Goal: Transaction & Acquisition: Purchase product/service

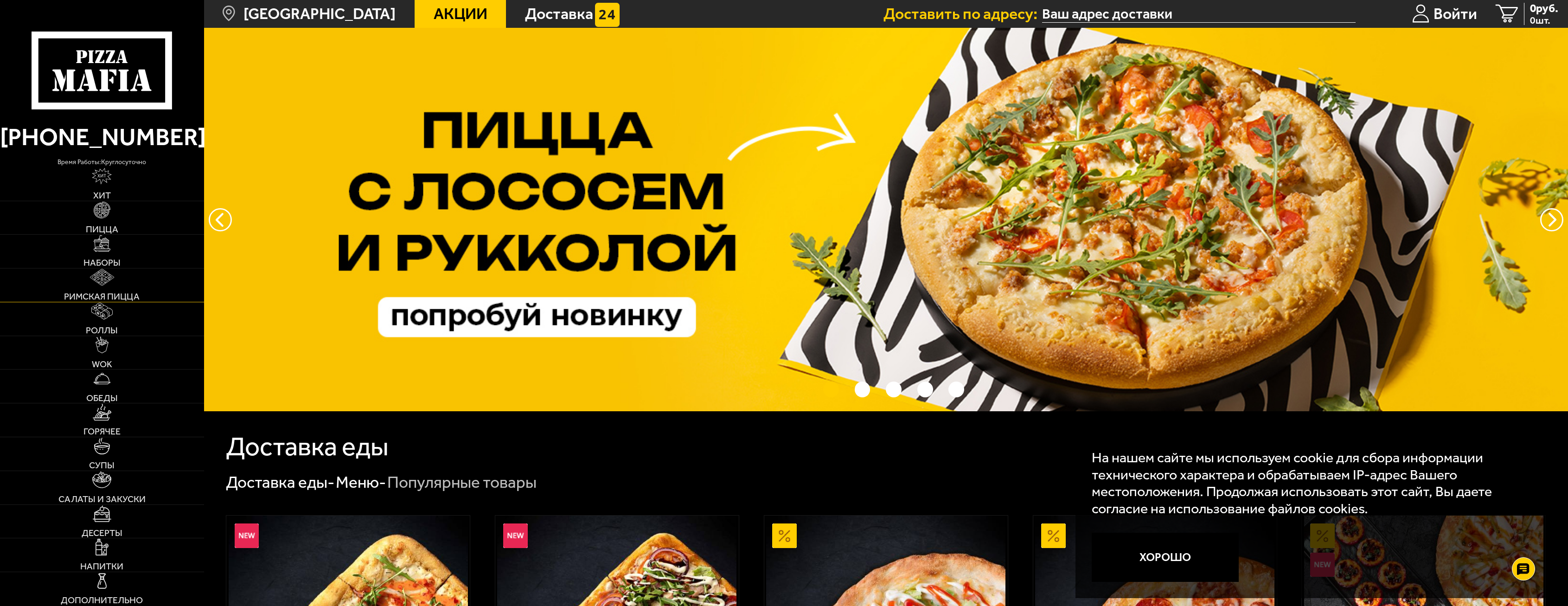
click at [120, 289] on link "Римская пицца" at bounding box center [102, 285] width 204 height 34
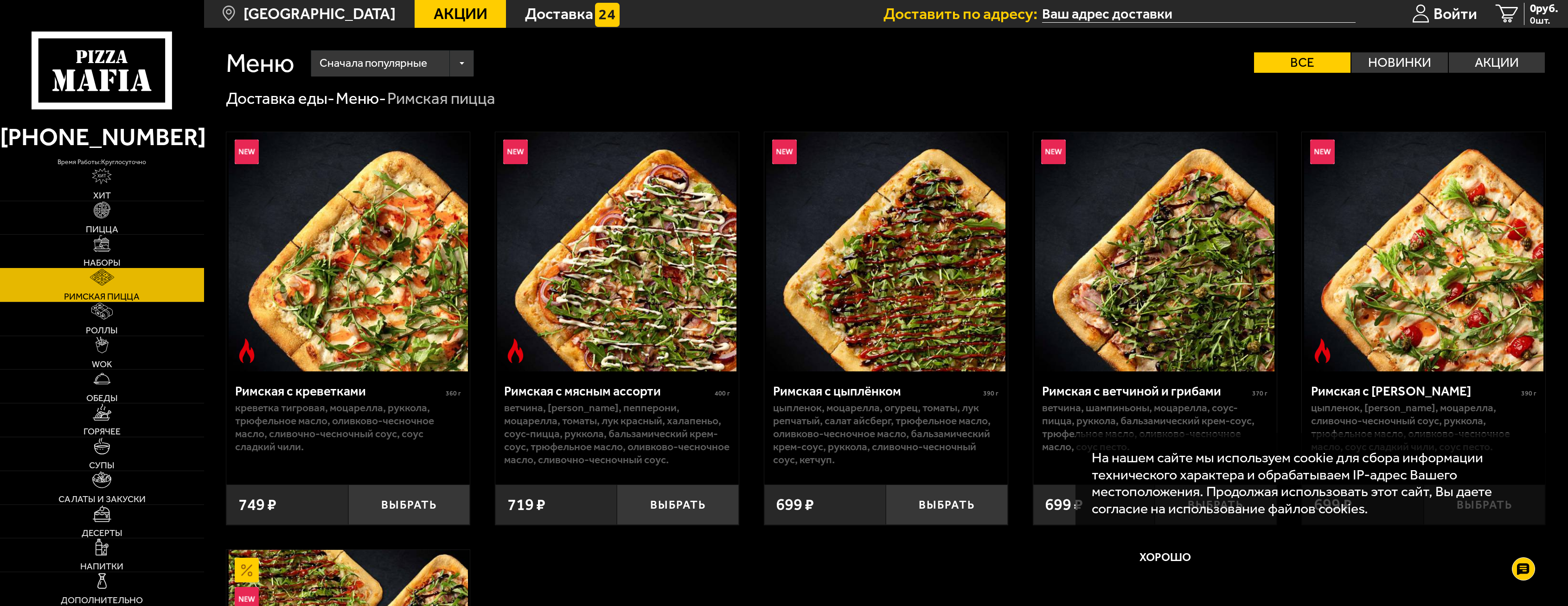
click at [112, 254] on link "Наборы" at bounding box center [102, 251] width 204 height 34
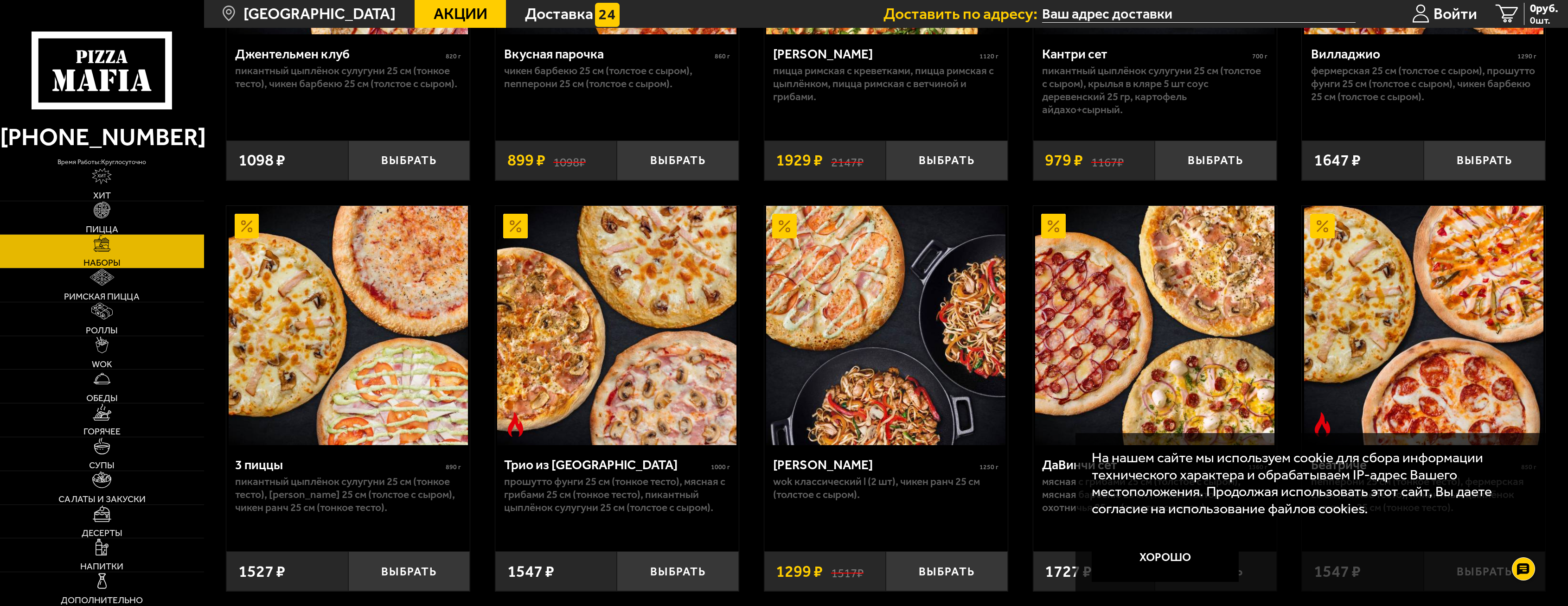
scroll to position [510, 0]
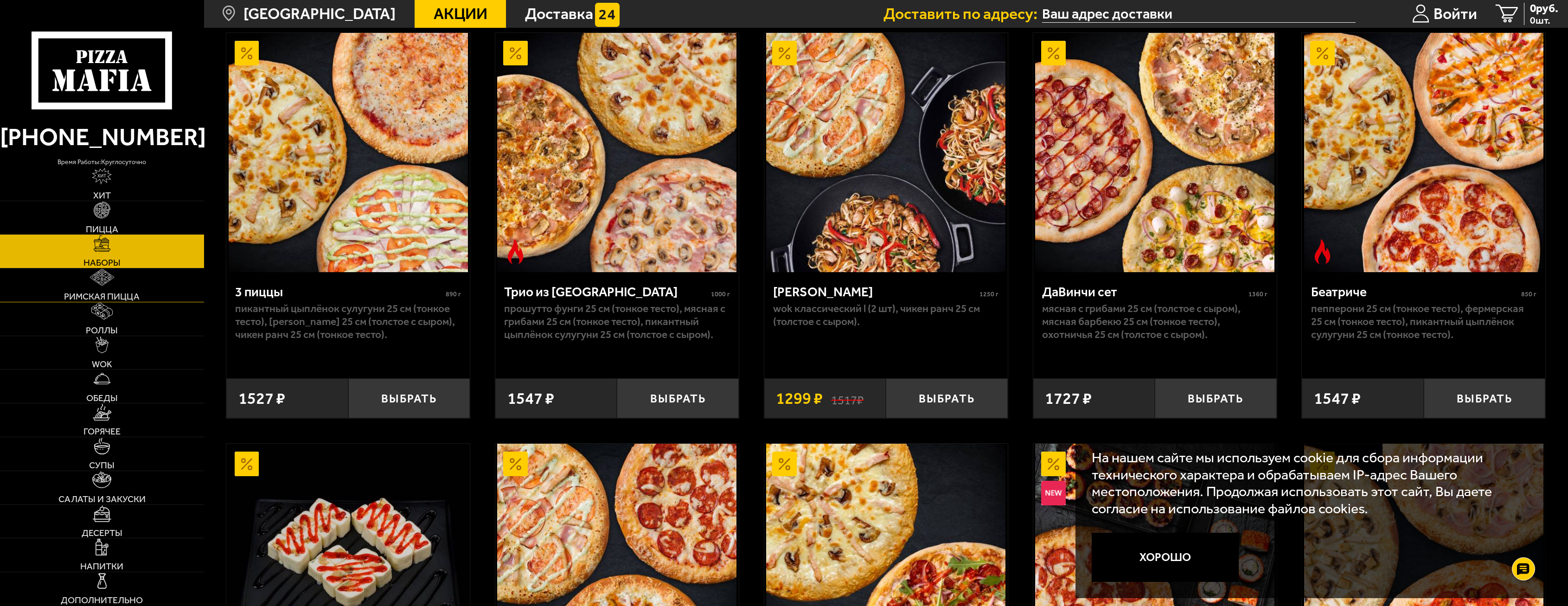
click at [98, 290] on link "Римская пицца" at bounding box center [102, 285] width 204 height 34
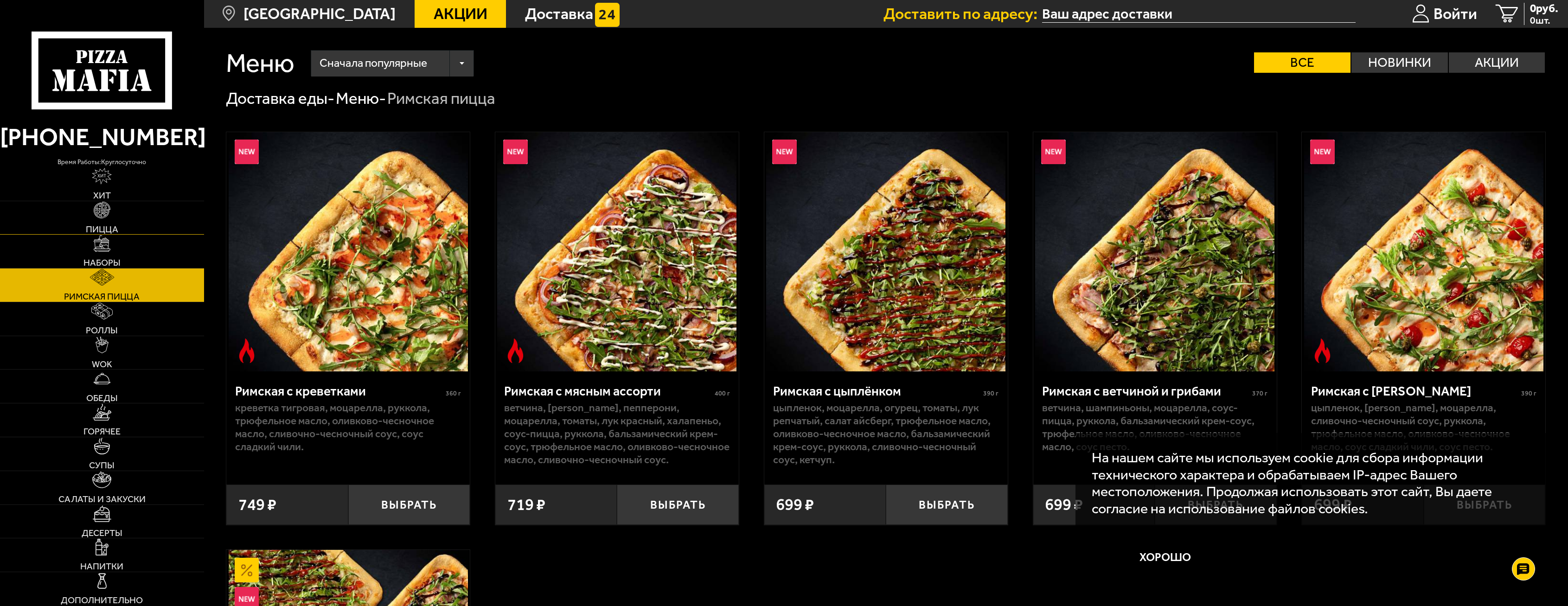
click at [126, 224] on link "Пицца" at bounding box center [102, 218] width 204 height 34
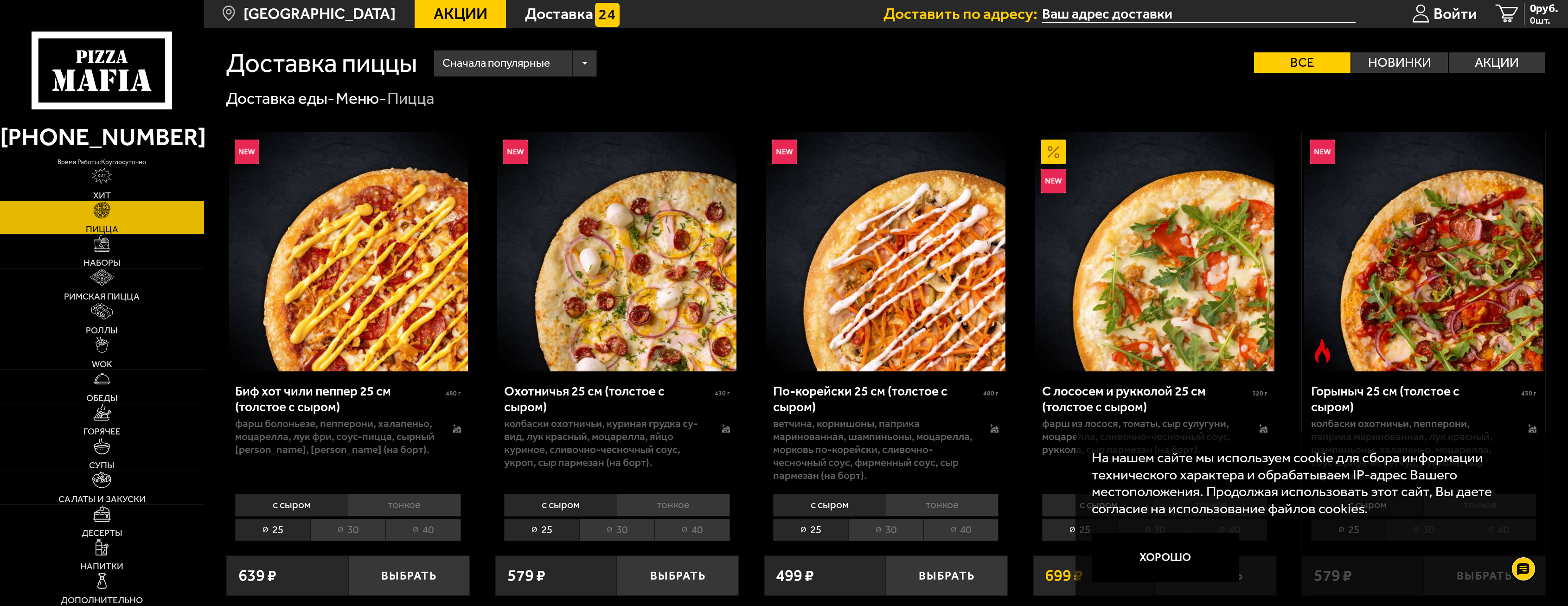
click at [106, 177] on img at bounding box center [102, 176] width 20 height 17
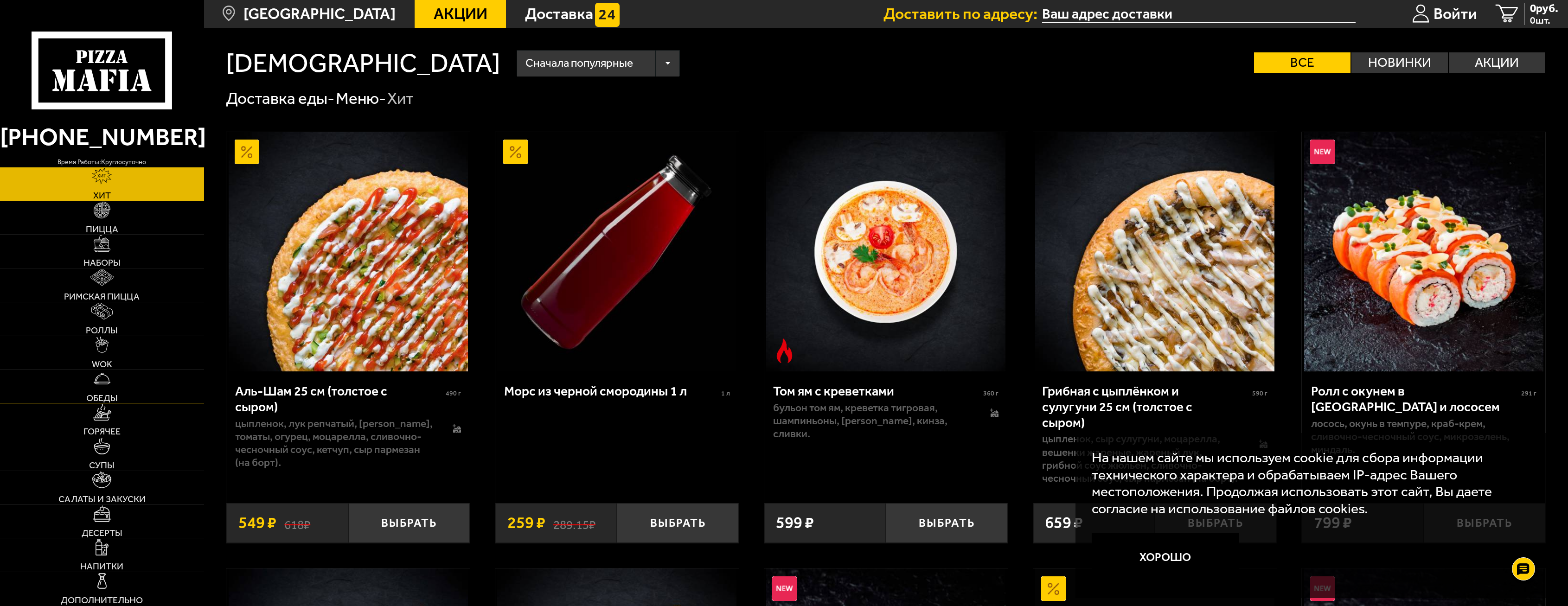
click at [96, 378] on img at bounding box center [102, 378] width 17 height 17
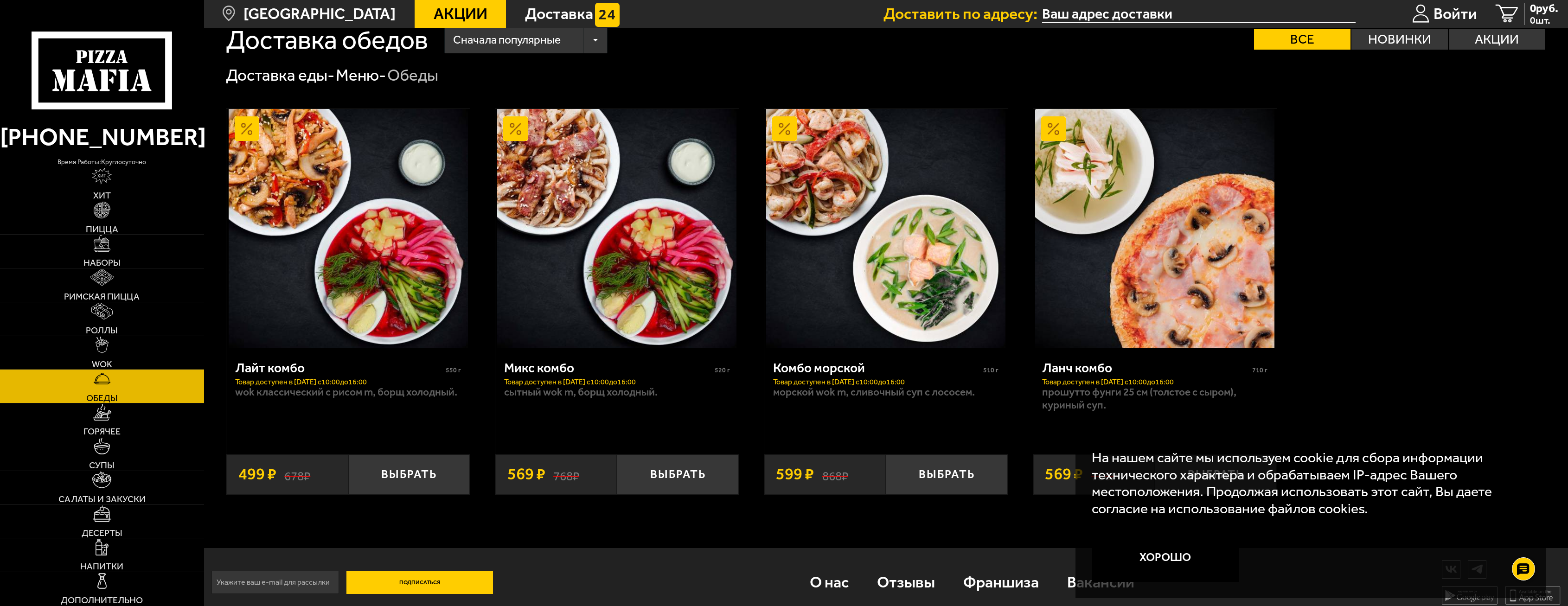
scroll to position [34, 0]
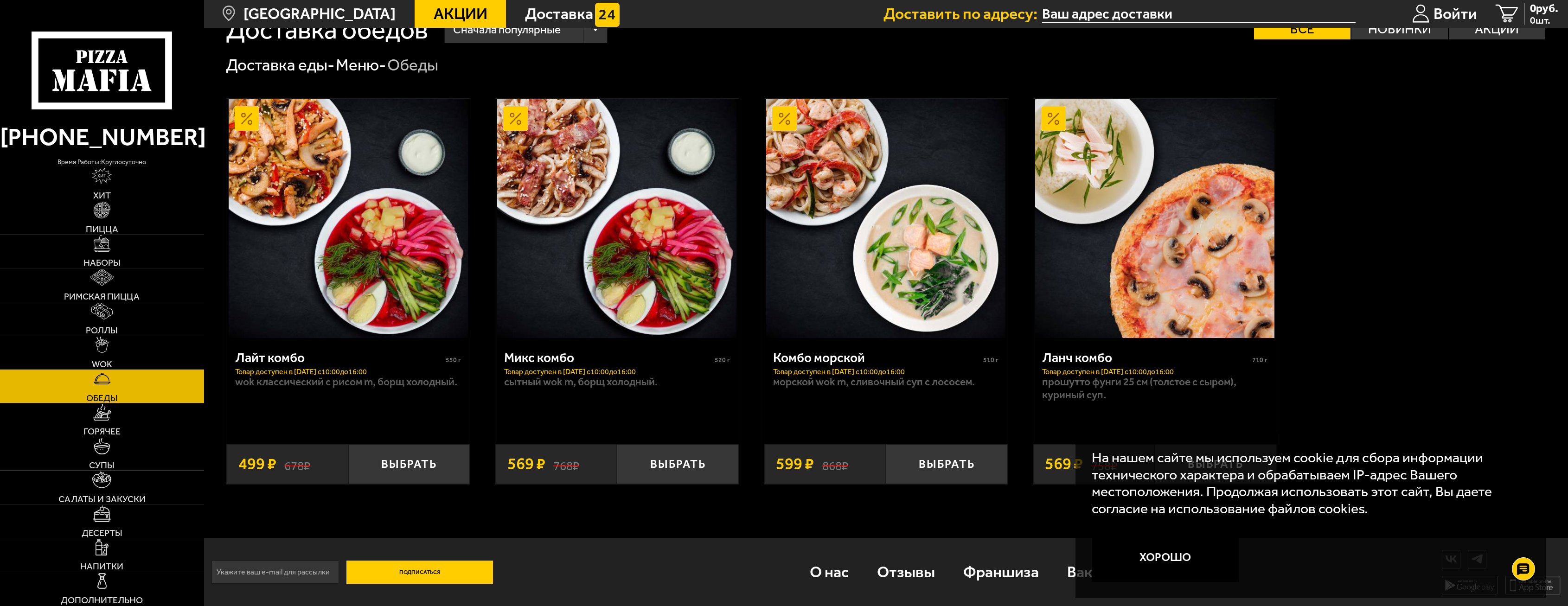
click at [89, 440] on link "Супы" at bounding box center [102, 454] width 204 height 34
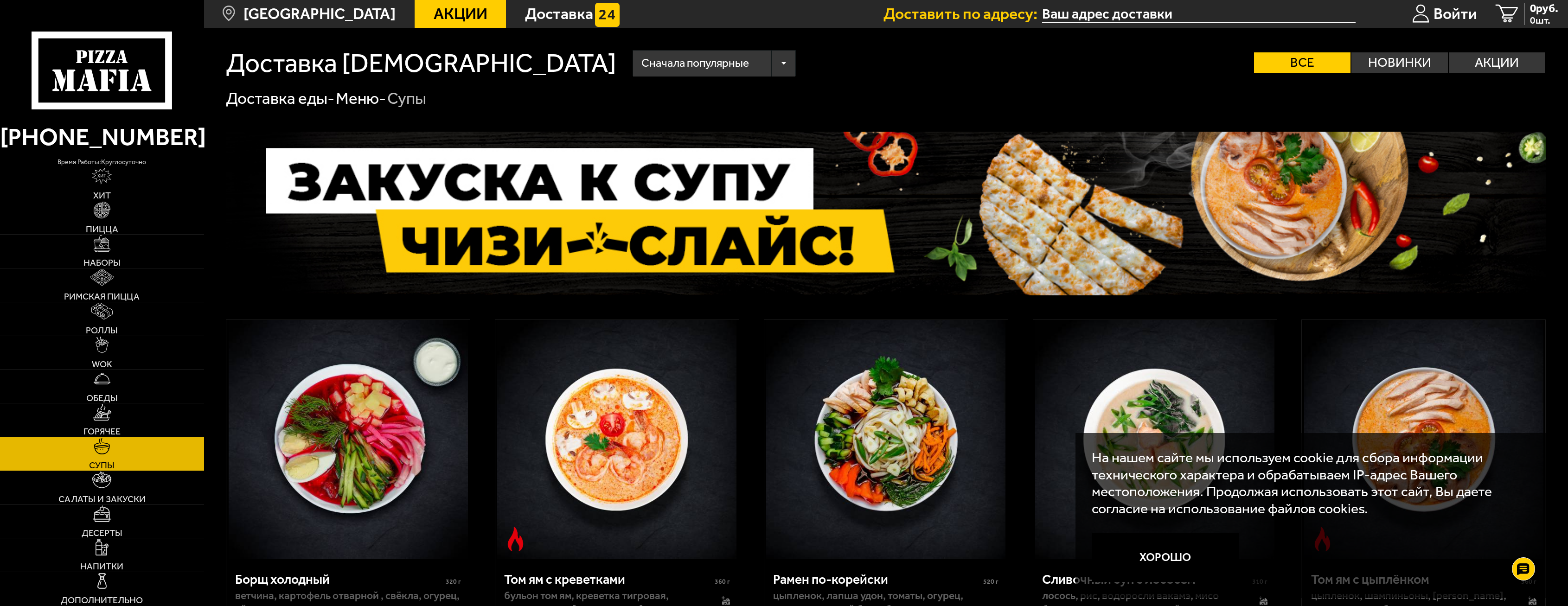
click at [114, 419] on link "Горячее" at bounding box center [102, 420] width 204 height 34
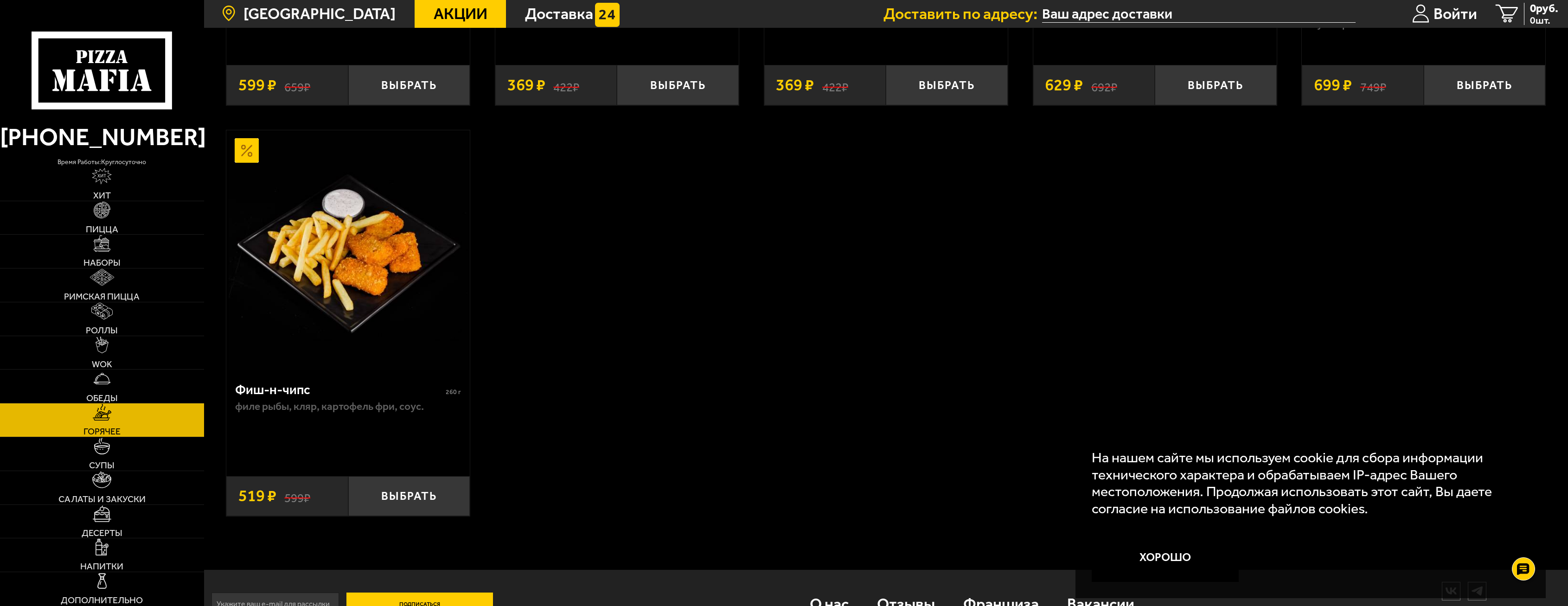
scroll to position [1353, 0]
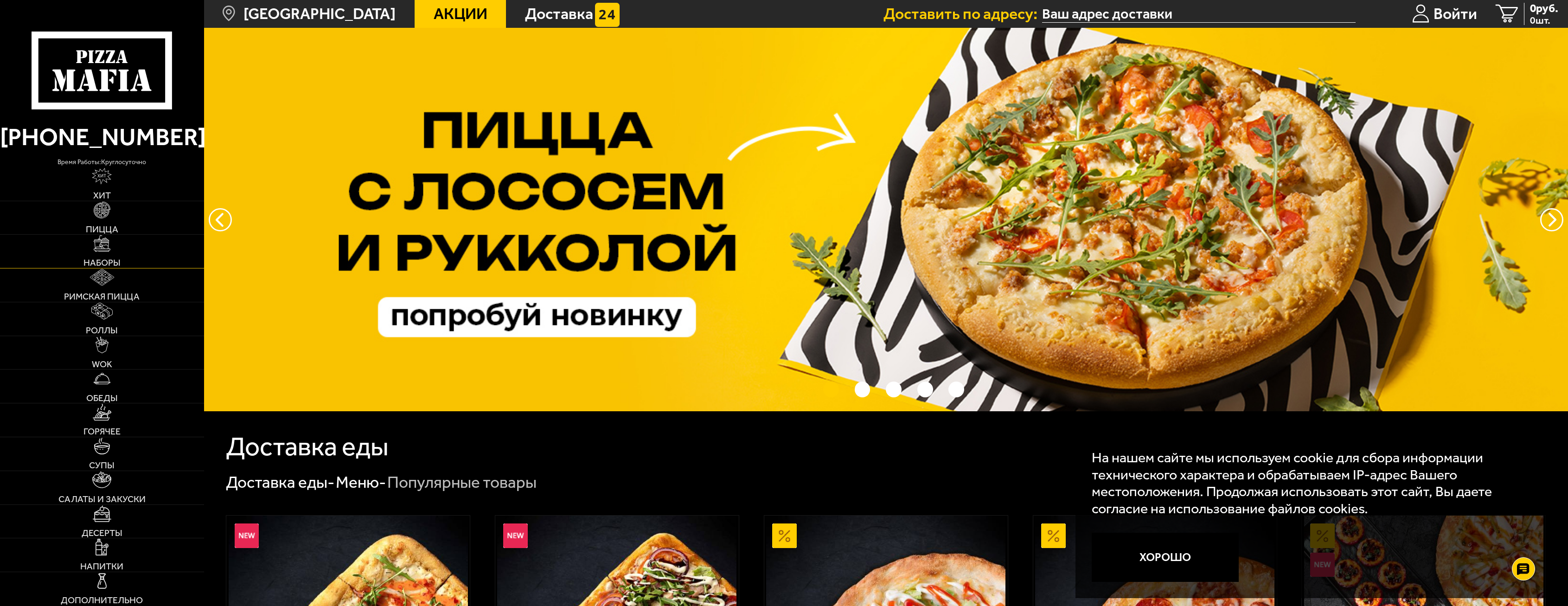
click at [102, 238] on img at bounding box center [102, 243] width 17 height 17
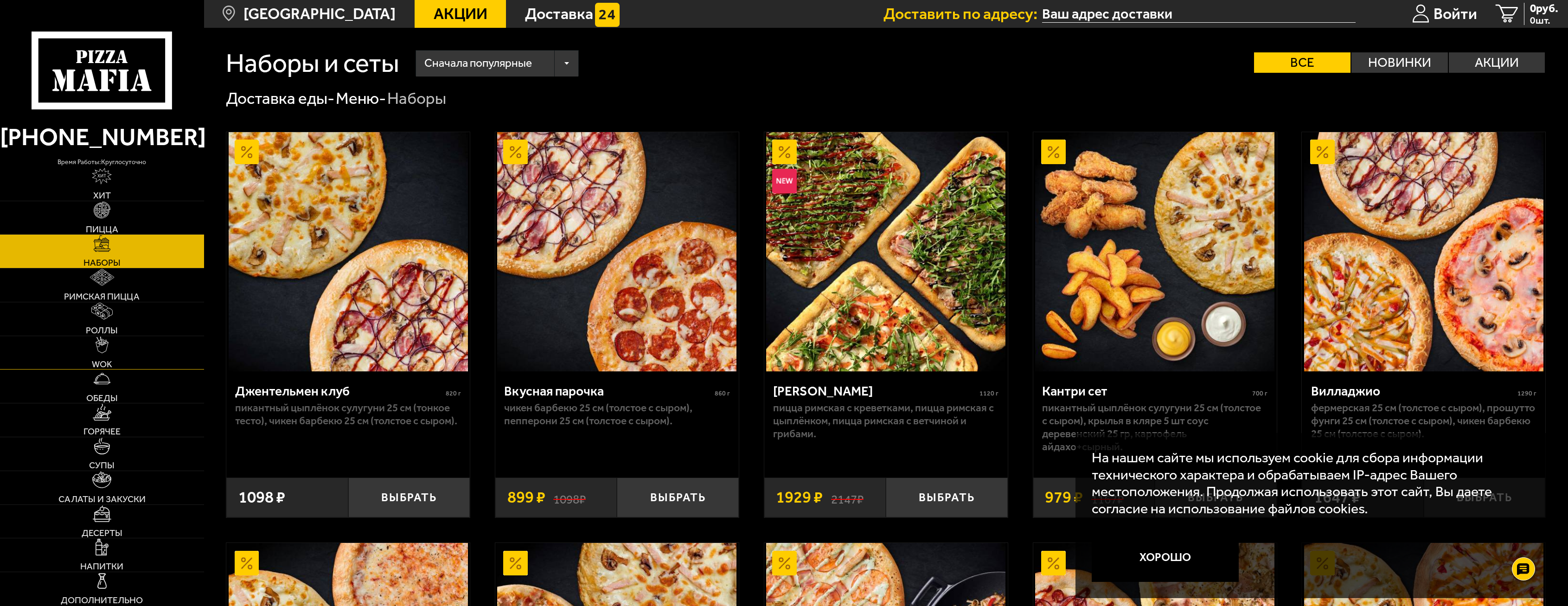
click at [99, 358] on link "WOK" at bounding box center [102, 353] width 204 height 34
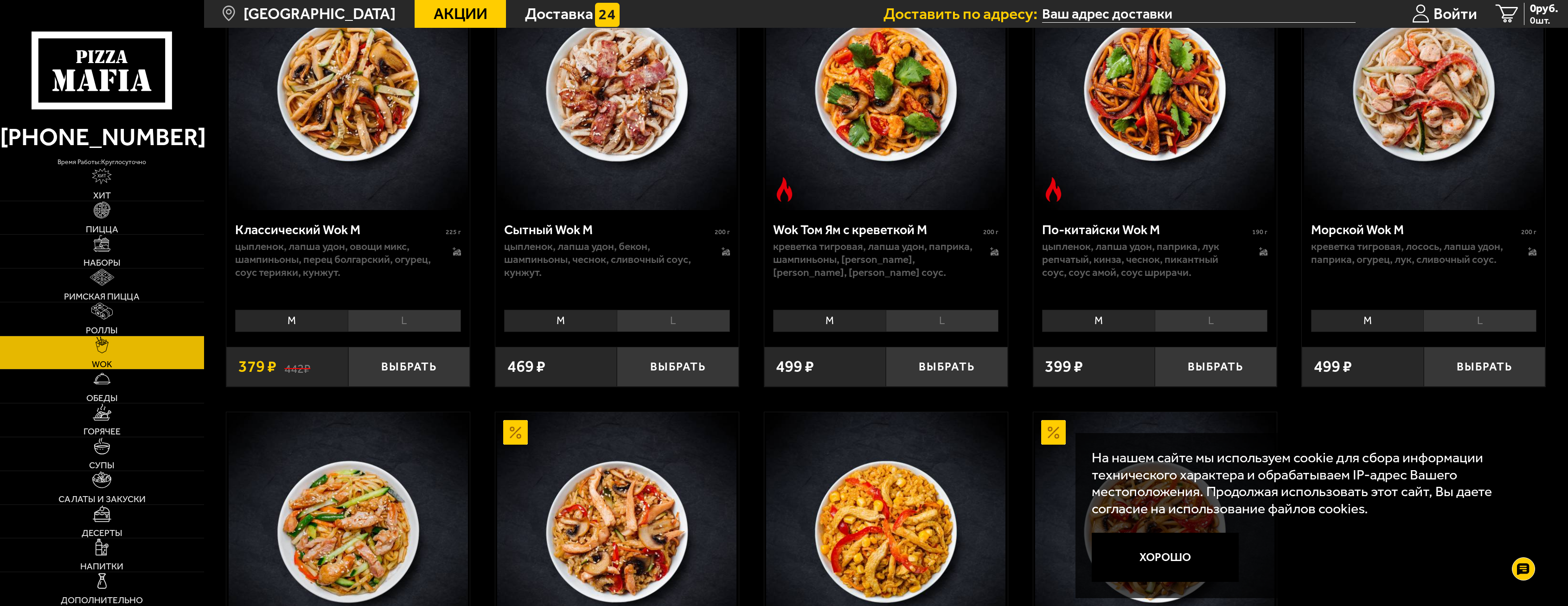
scroll to position [556, 0]
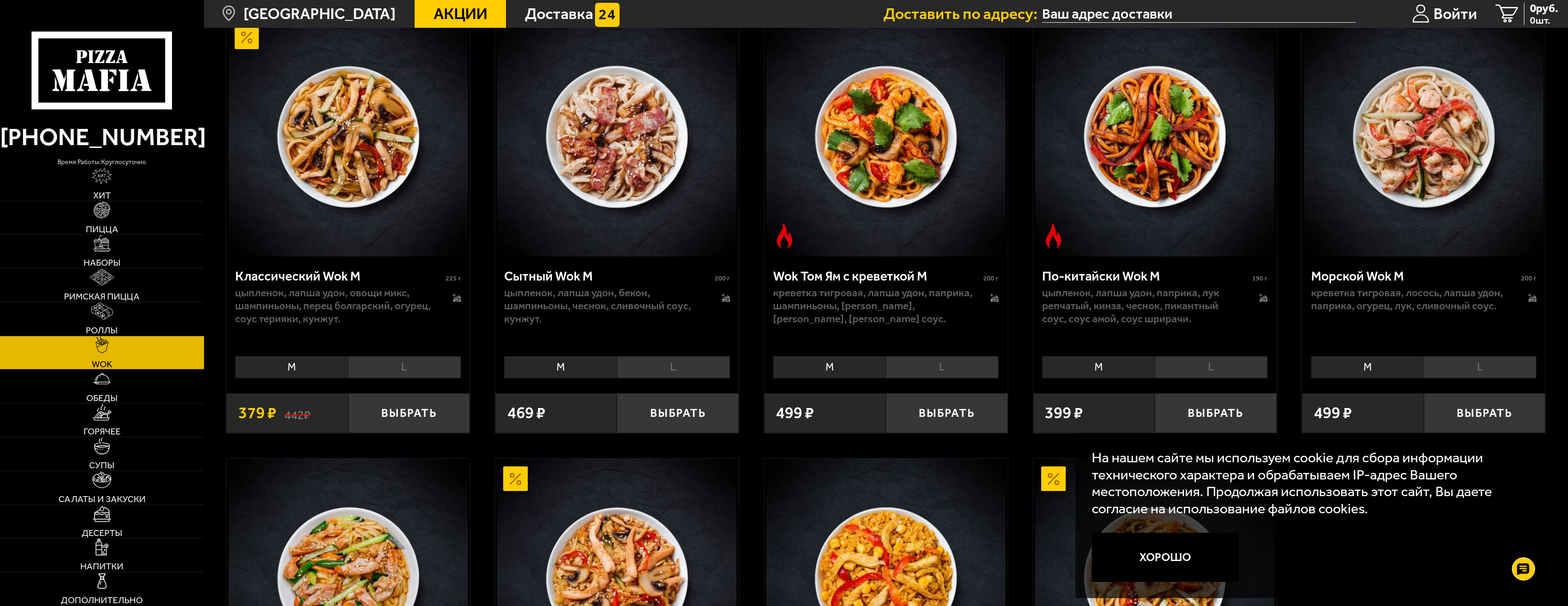
click at [660, 368] on li "L" at bounding box center [673, 367] width 113 height 22
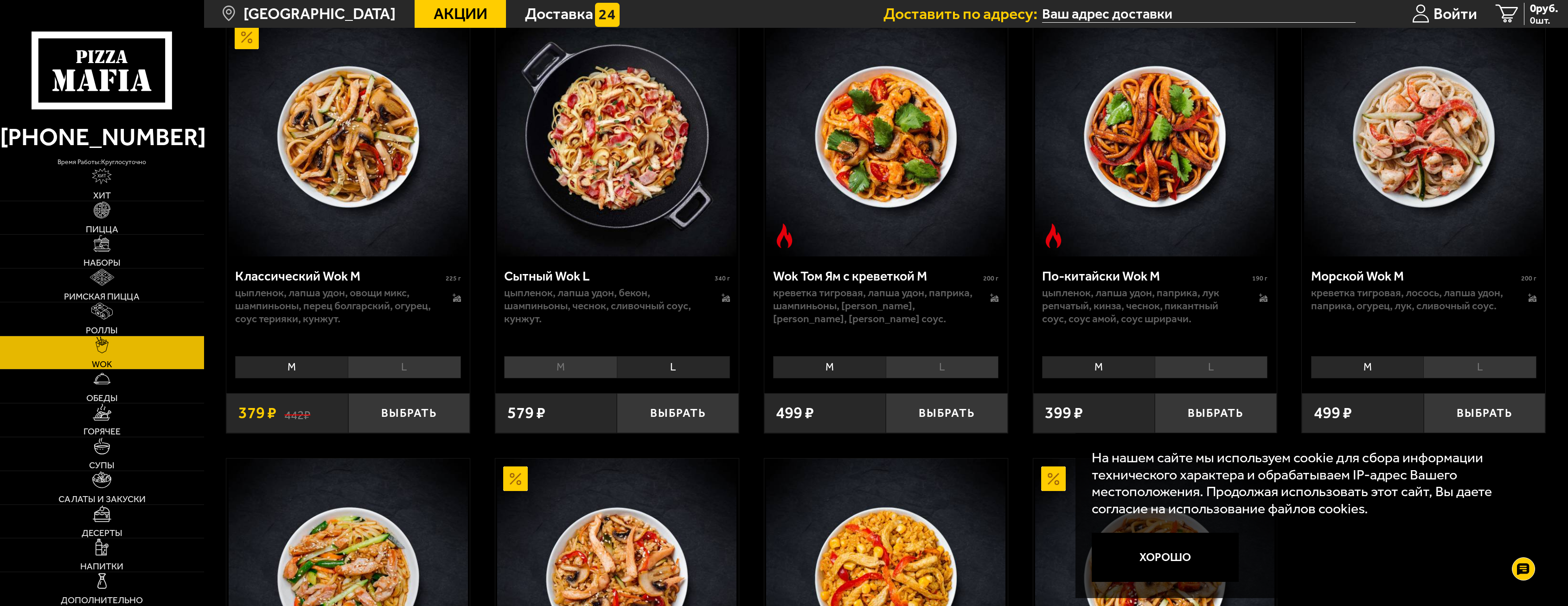
click at [593, 370] on li "M" at bounding box center [560, 367] width 113 height 22
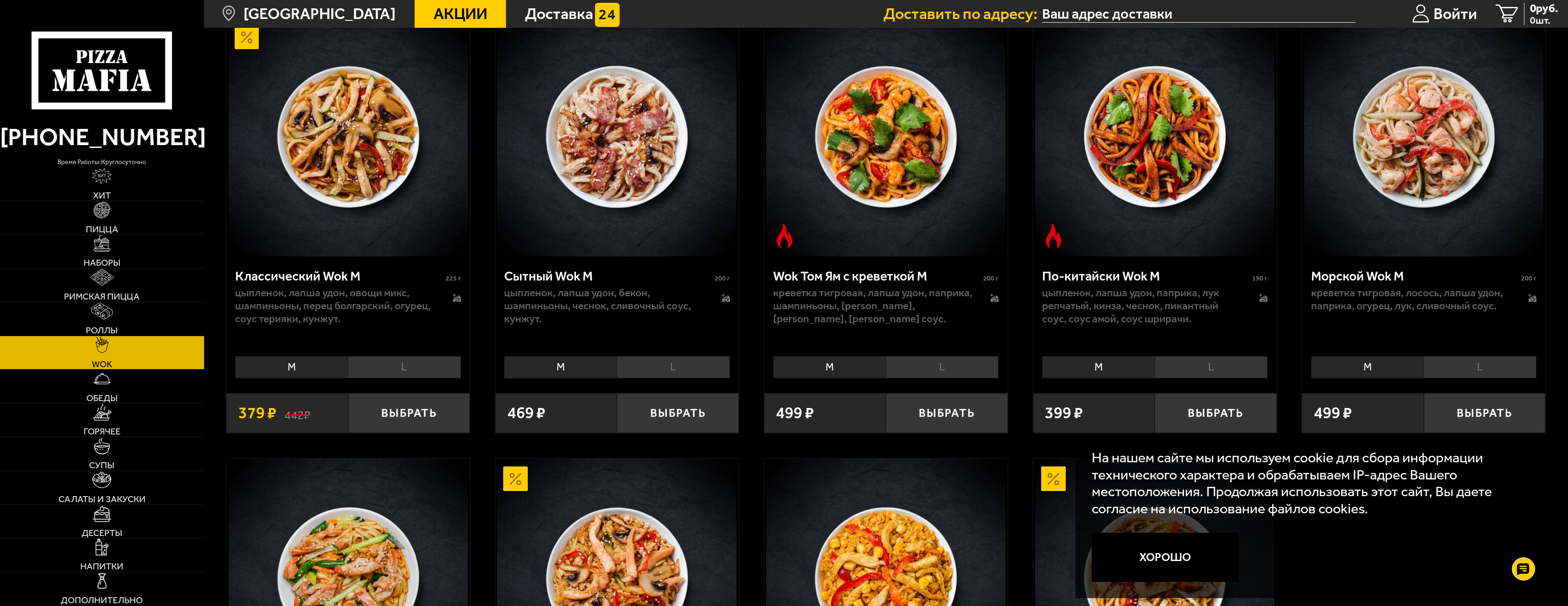
click at [651, 368] on li "L" at bounding box center [673, 367] width 113 height 22
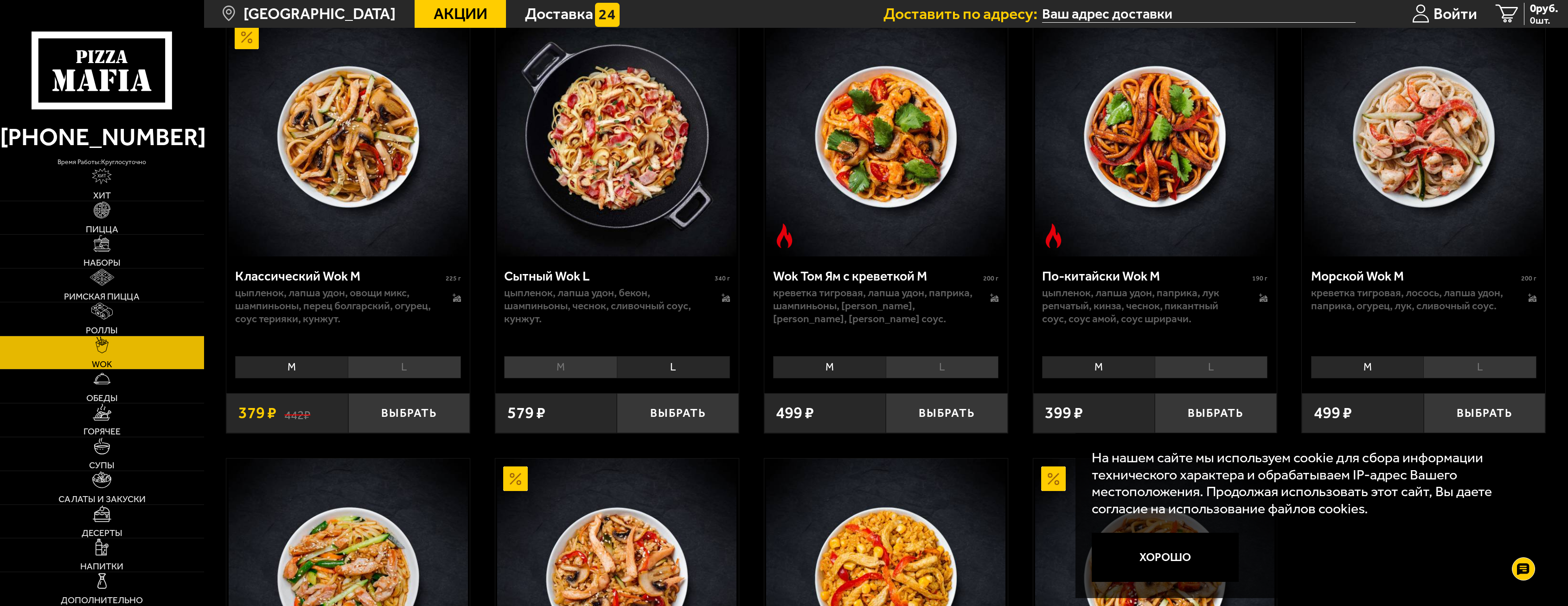
click at [591, 367] on li "M" at bounding box center [560, 367] width 113 height 22
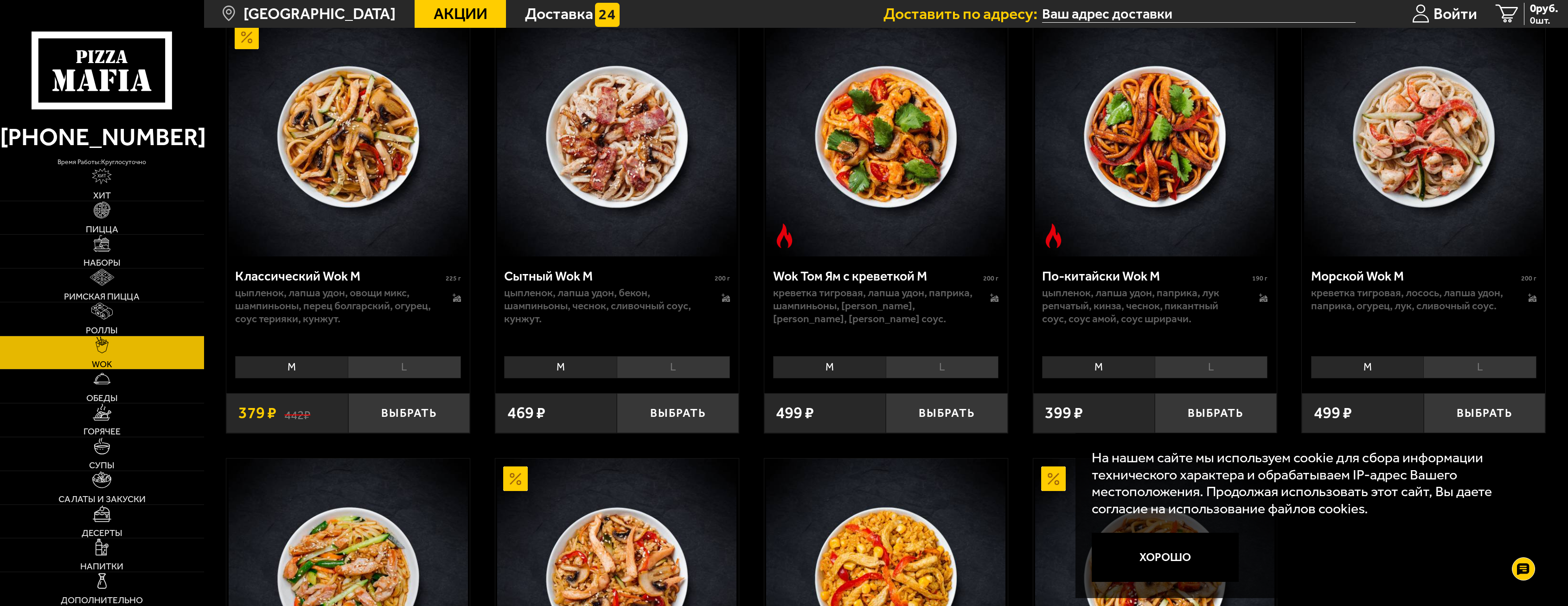
click at [659, 366] on li "L" at bounding box center [673, 367] width 113 height 22
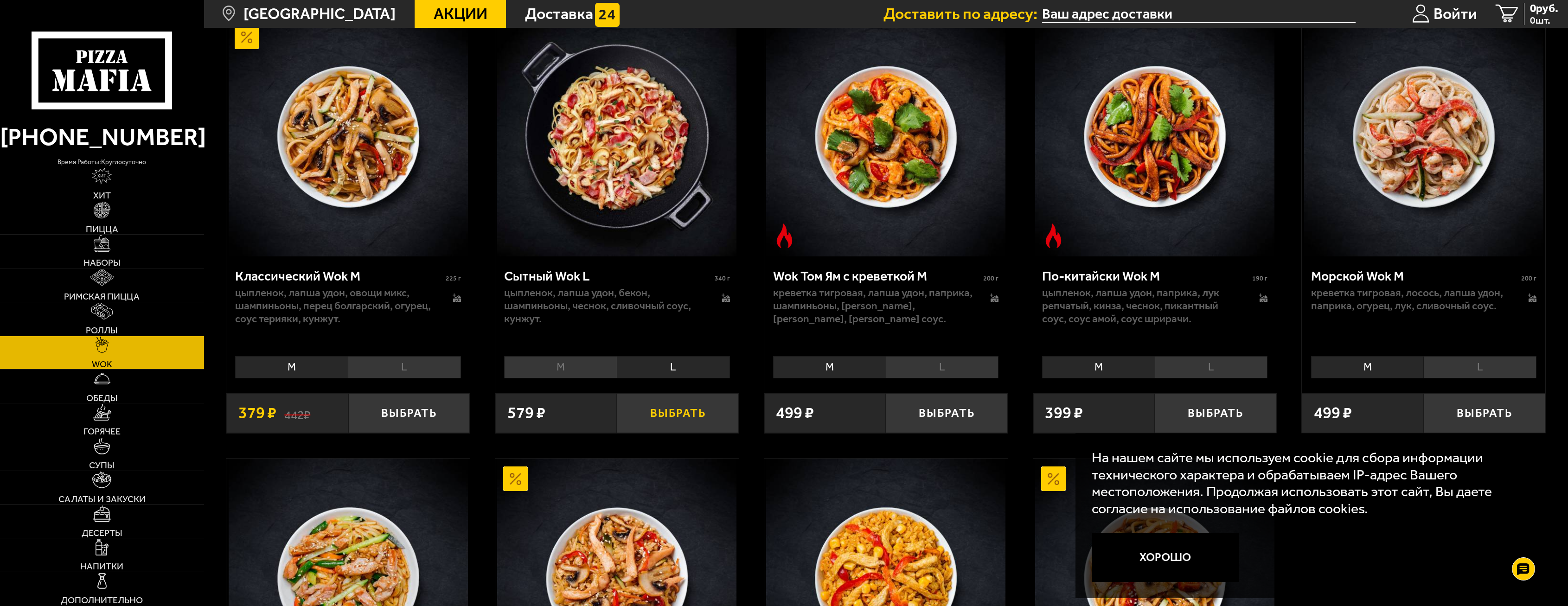
click at [687, 430] on button "Выбрать" at bounding box center [678, 413] width 122 height 40
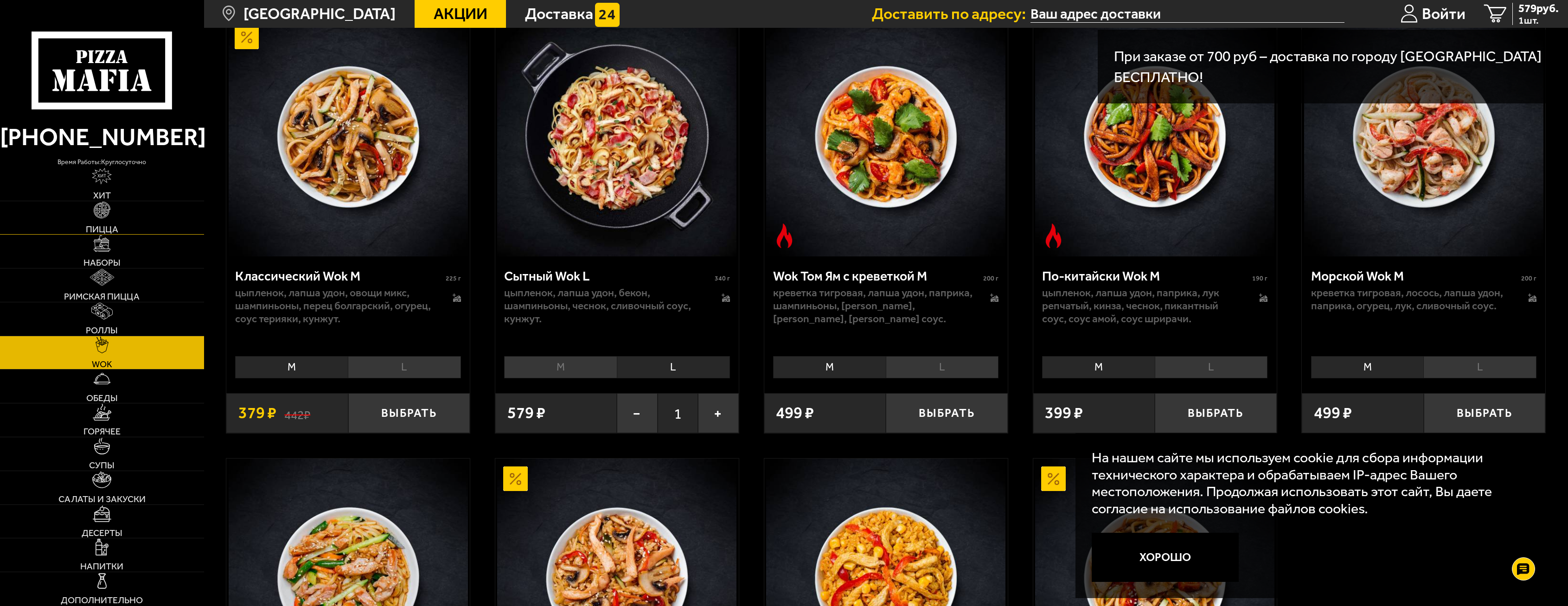
click at [107, 232] on span "Пицца" at bounding box center [102, 230] width 32 height 9
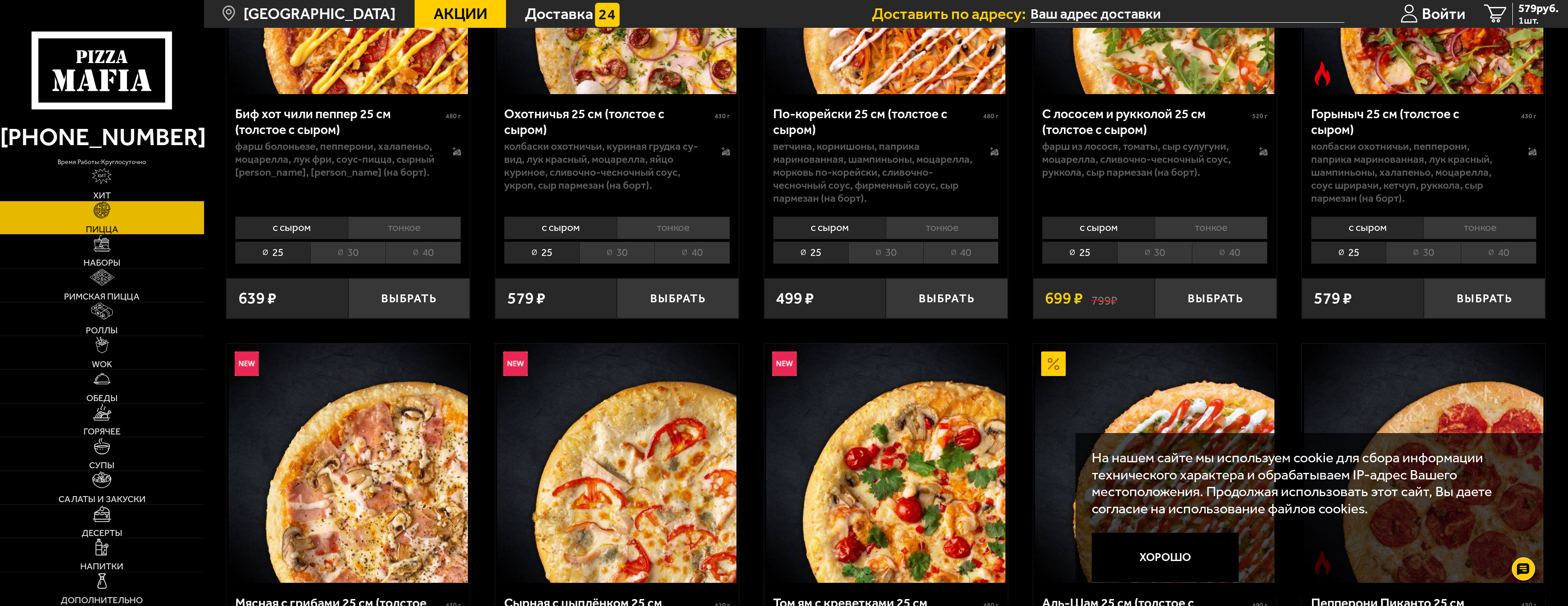
scroll to position [278, 0]
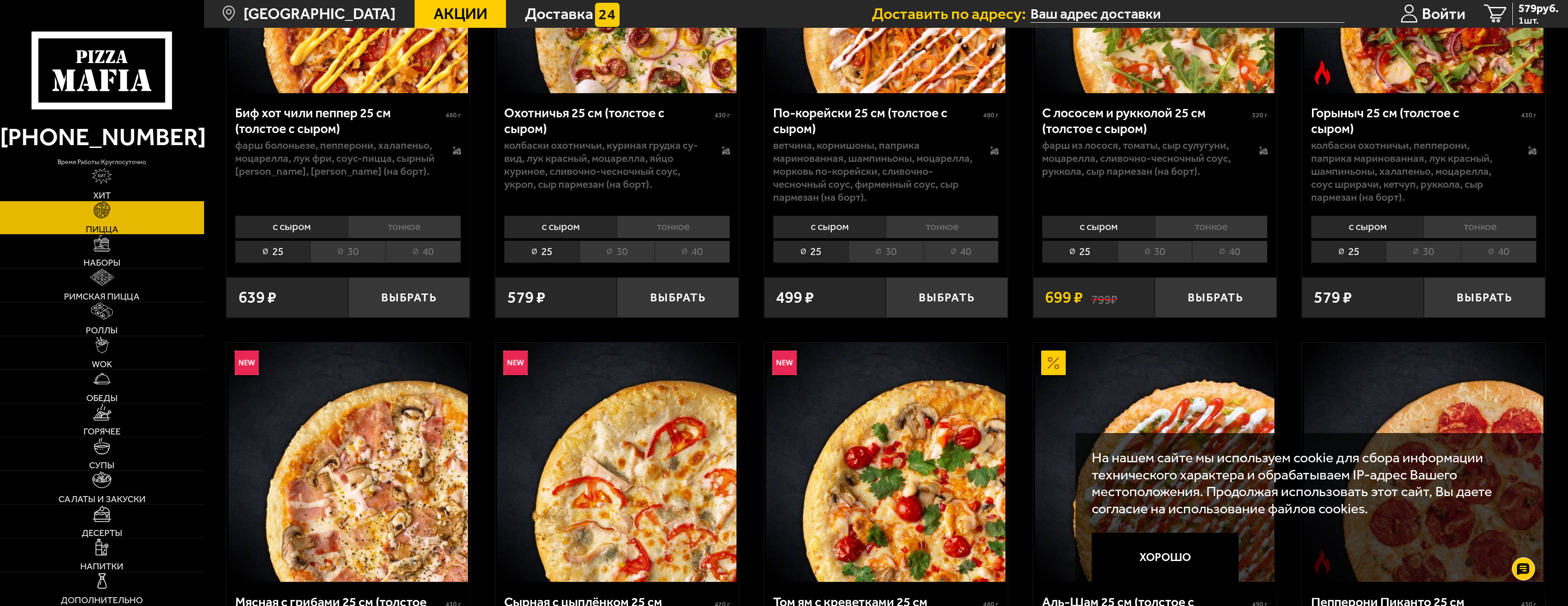
click at [1188, 230] on li "тонкое" at bounding box center [1211, 226] width 113 height 22
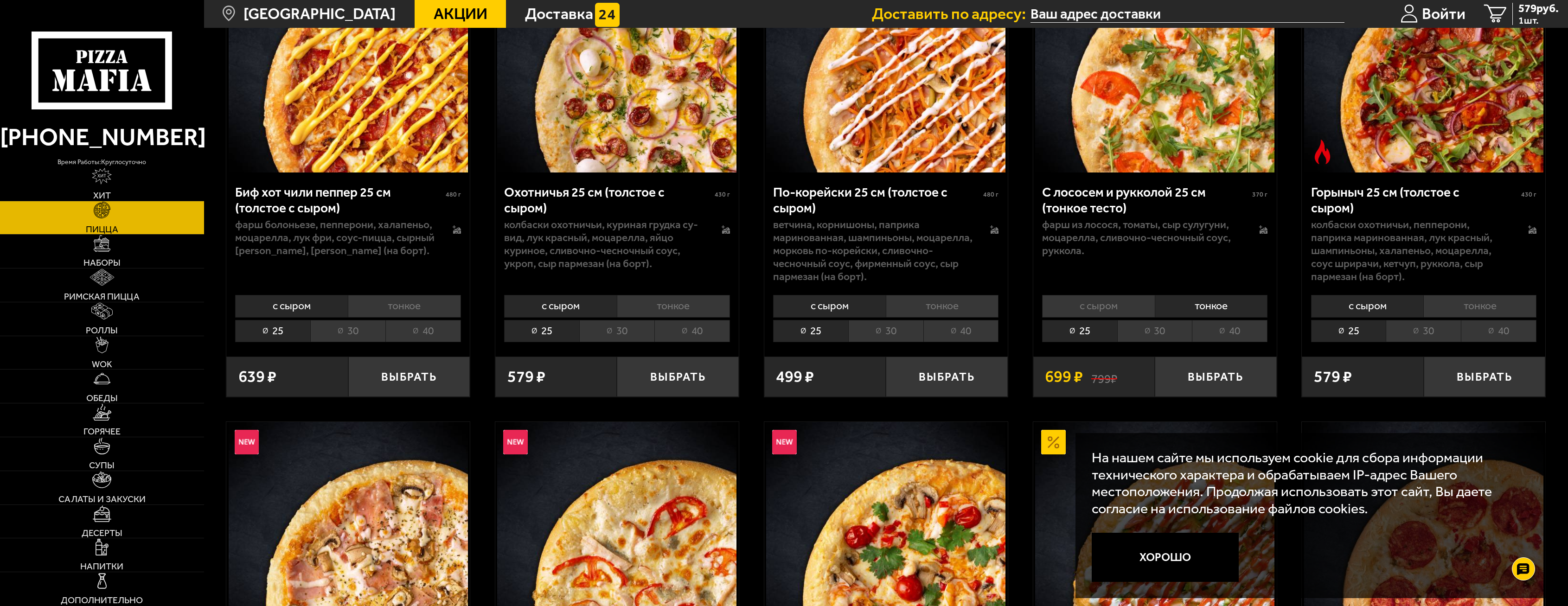
scroll to position [324, 0]
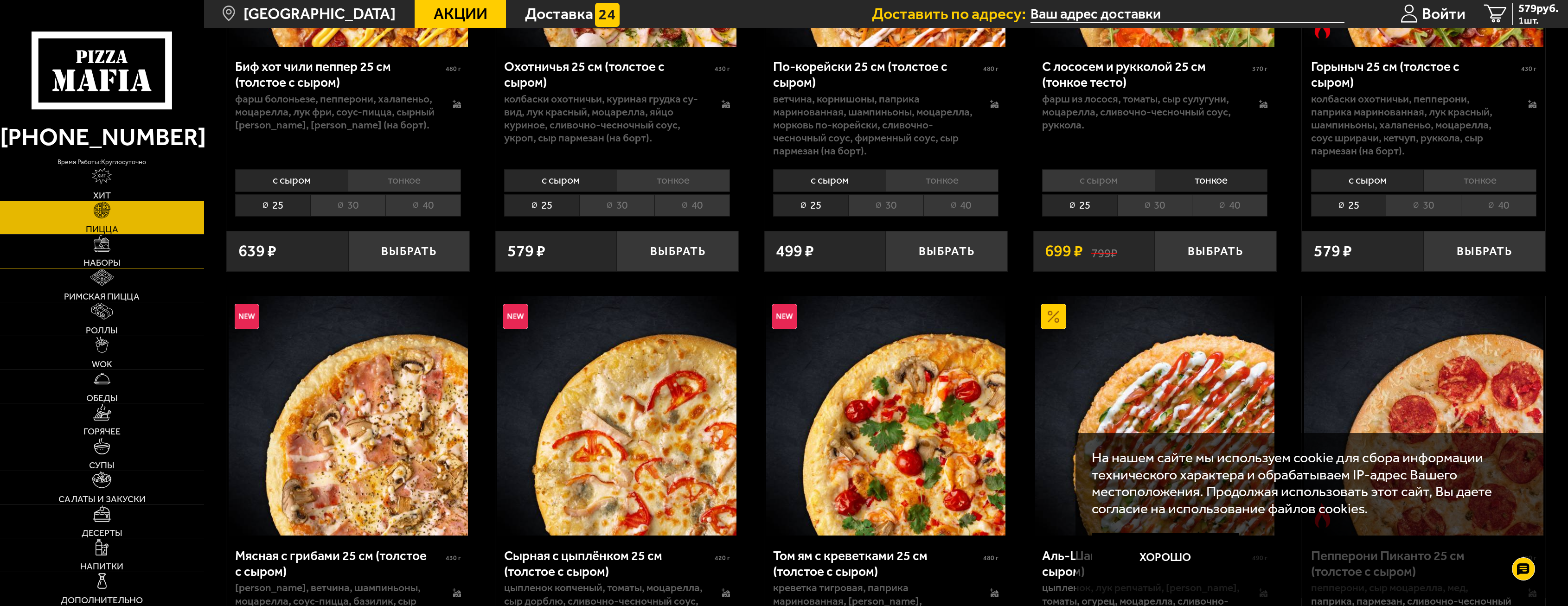
click at [79, 244] on link "Наборы" at bounding box center [102, 251] width 204 height 34
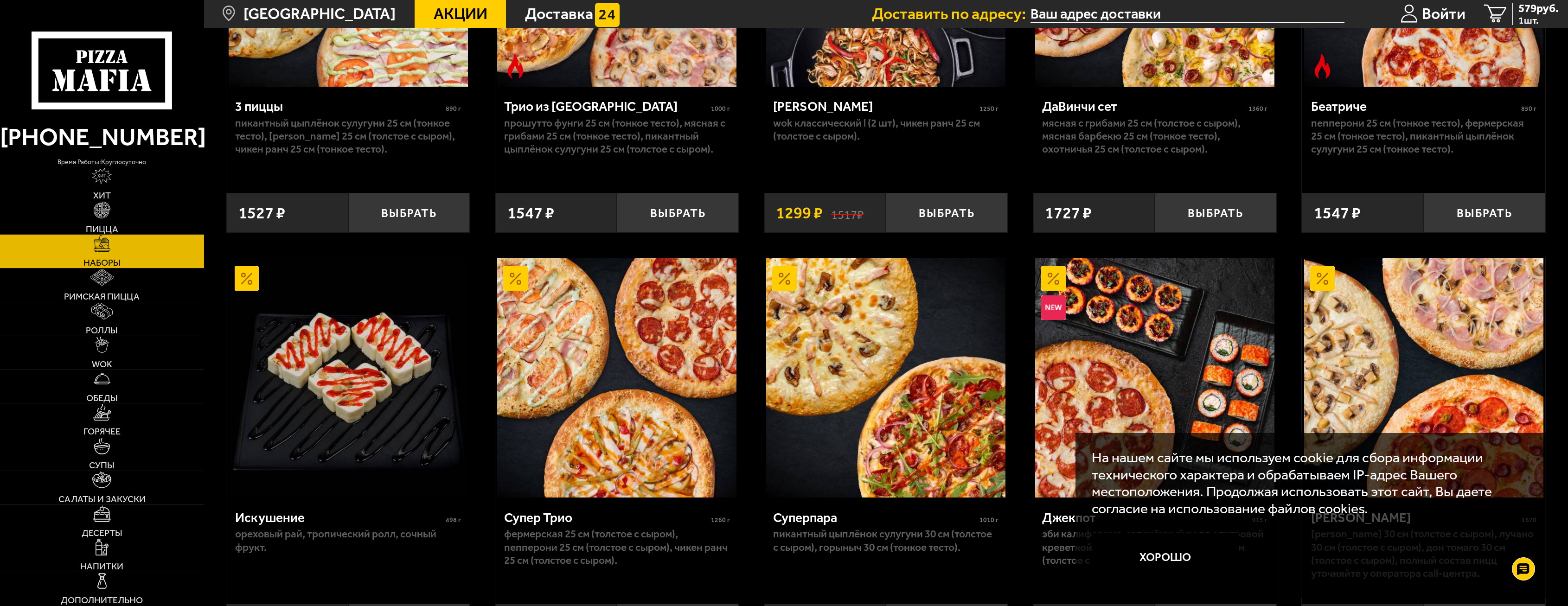
scroll to position [463, 0]
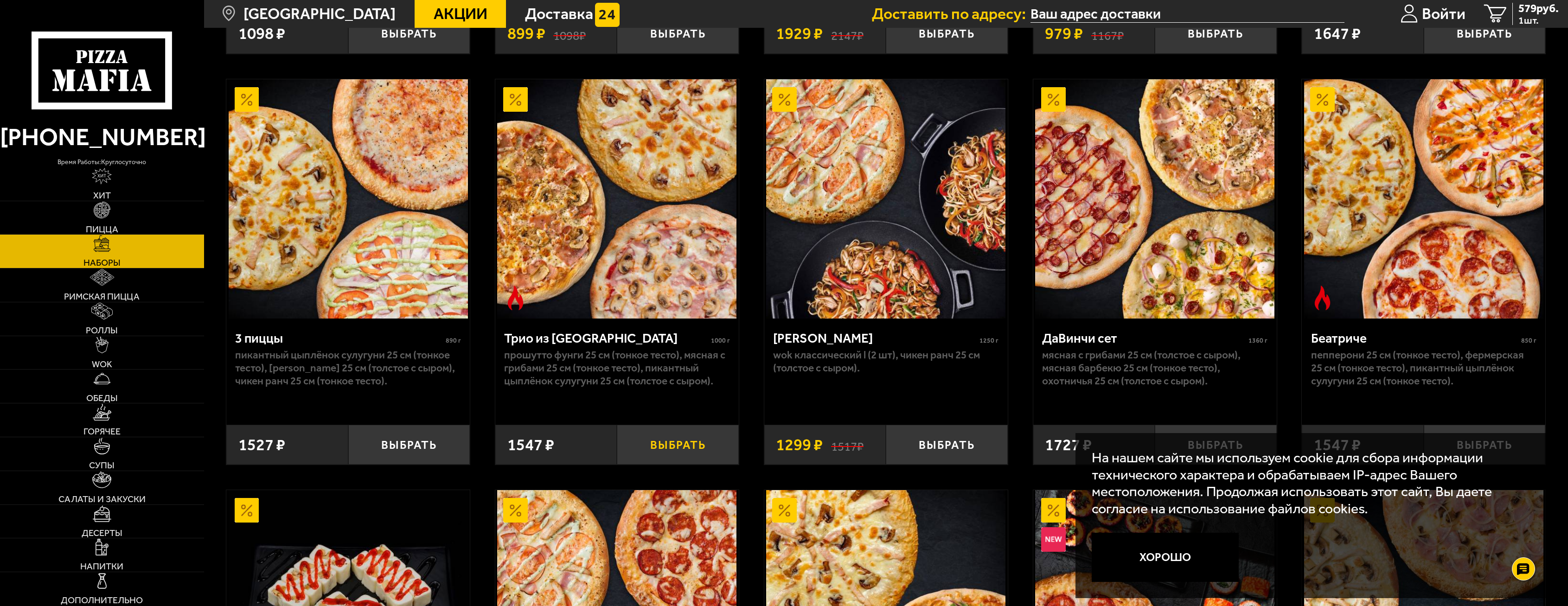
click at [652, 449] on button "Выбрать" at bounding box center [678, 444] width 122 height 40
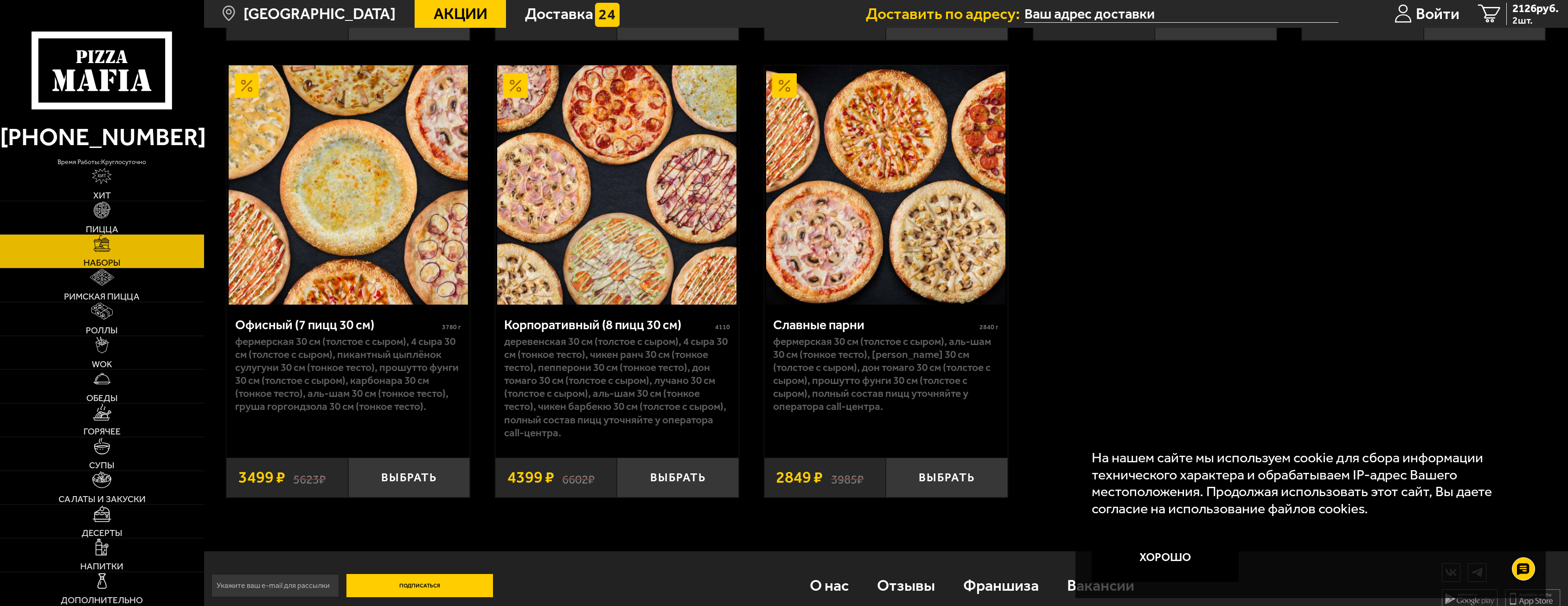
scroll to position [2598, 0]
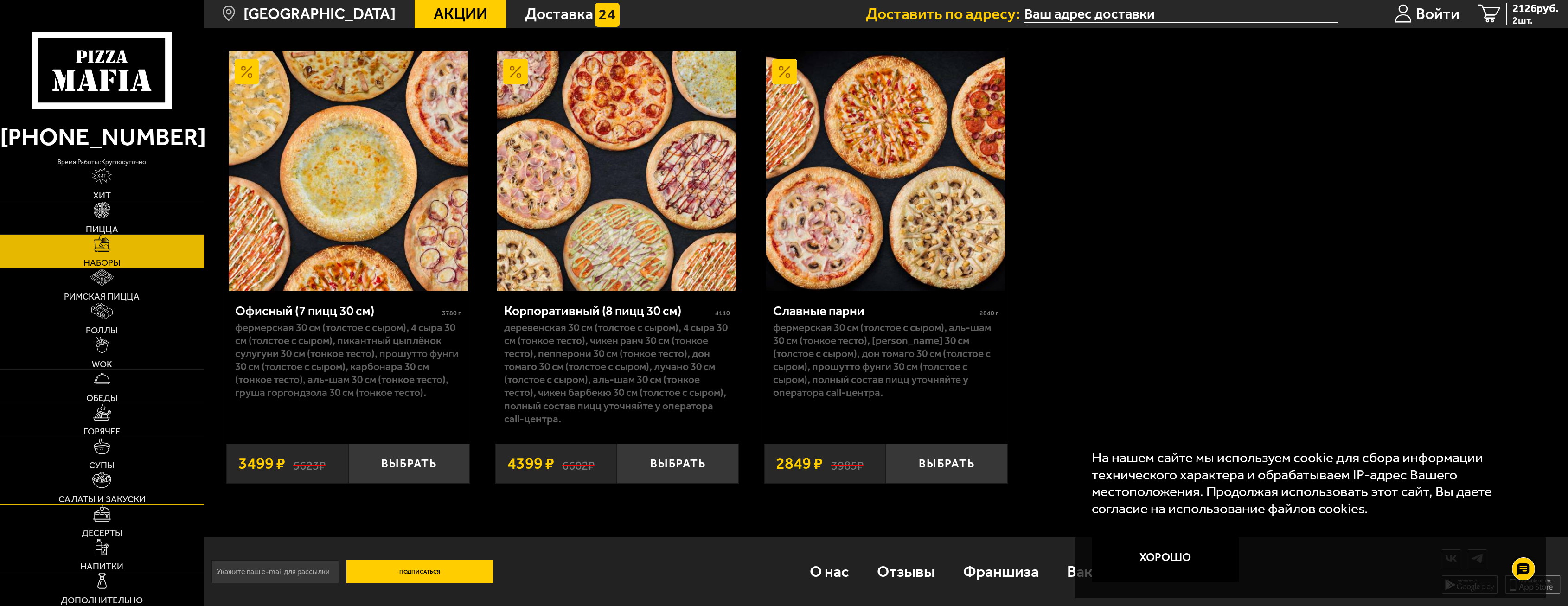
click at [92, 488] on img at bounding box center [102, 479] width 19 height 17
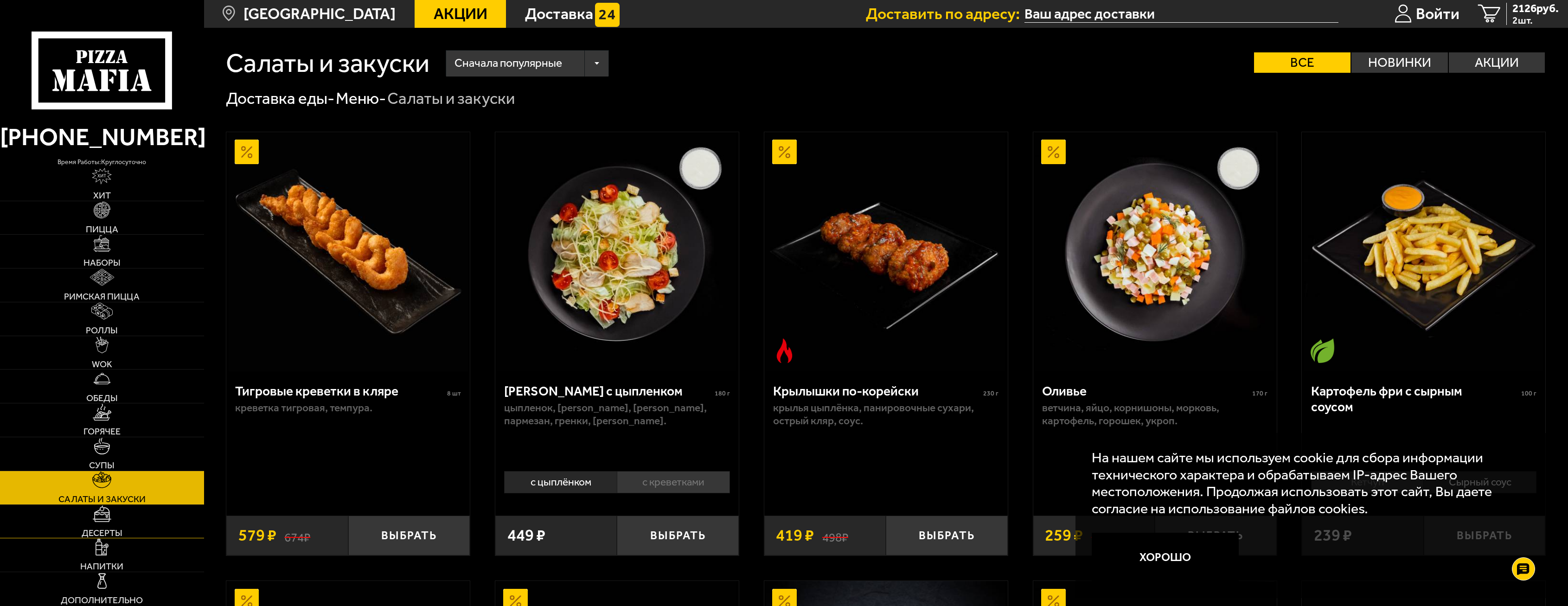
click at [112, 523] on link "Десерты" at bounding box center [102, 522] width 204 height 34
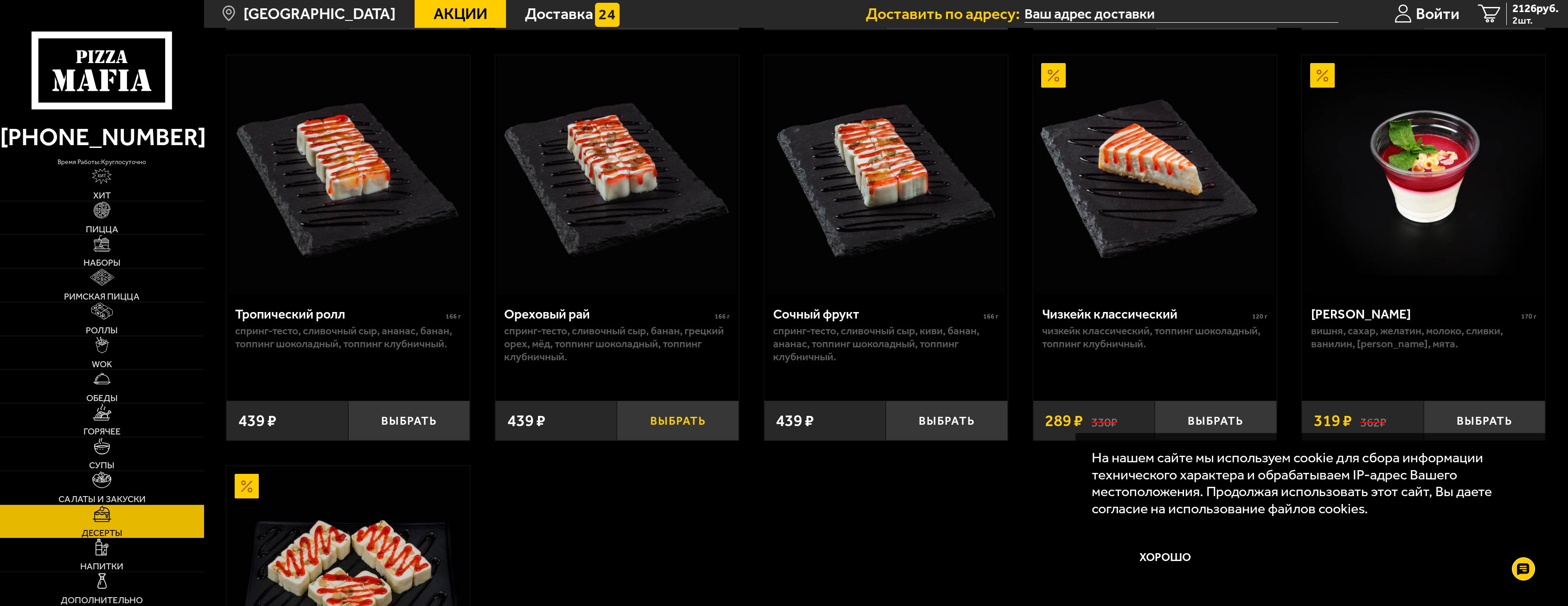
scroll to position [556, 0]
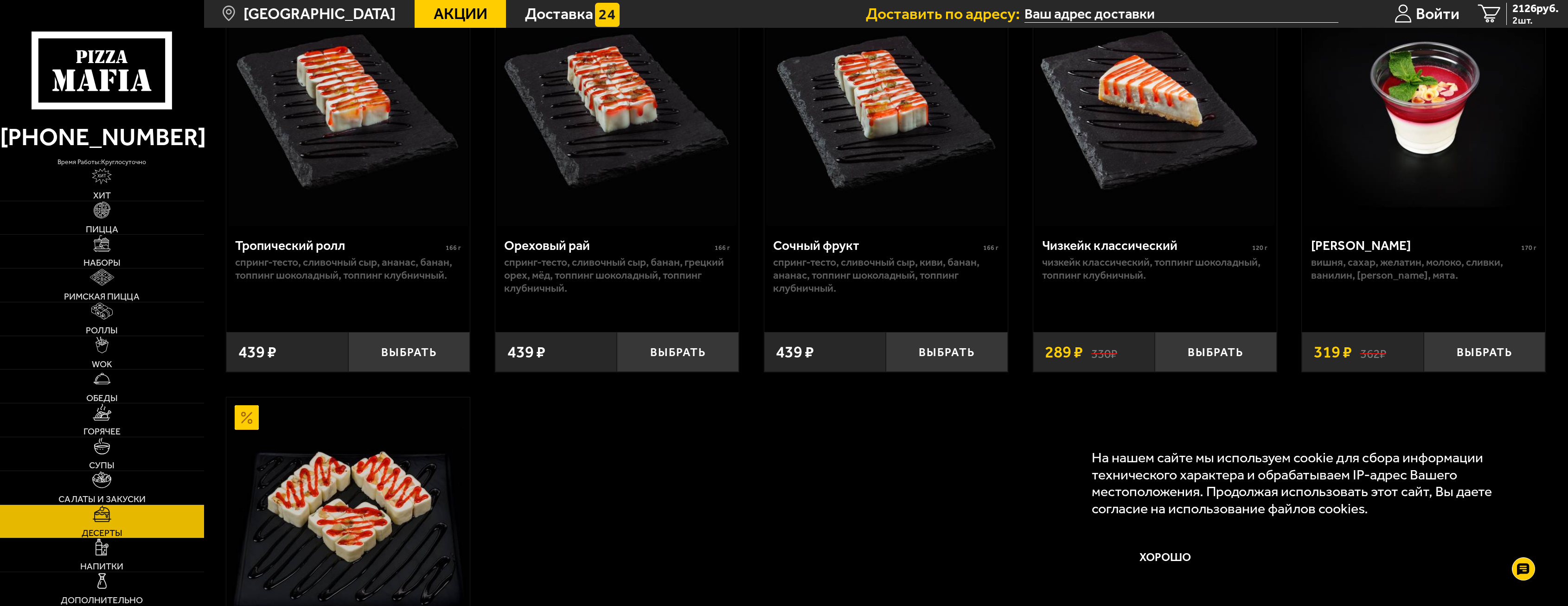
click at [1094, 15] on input "text" at bounding box center [1181, 14] width 314 height 17
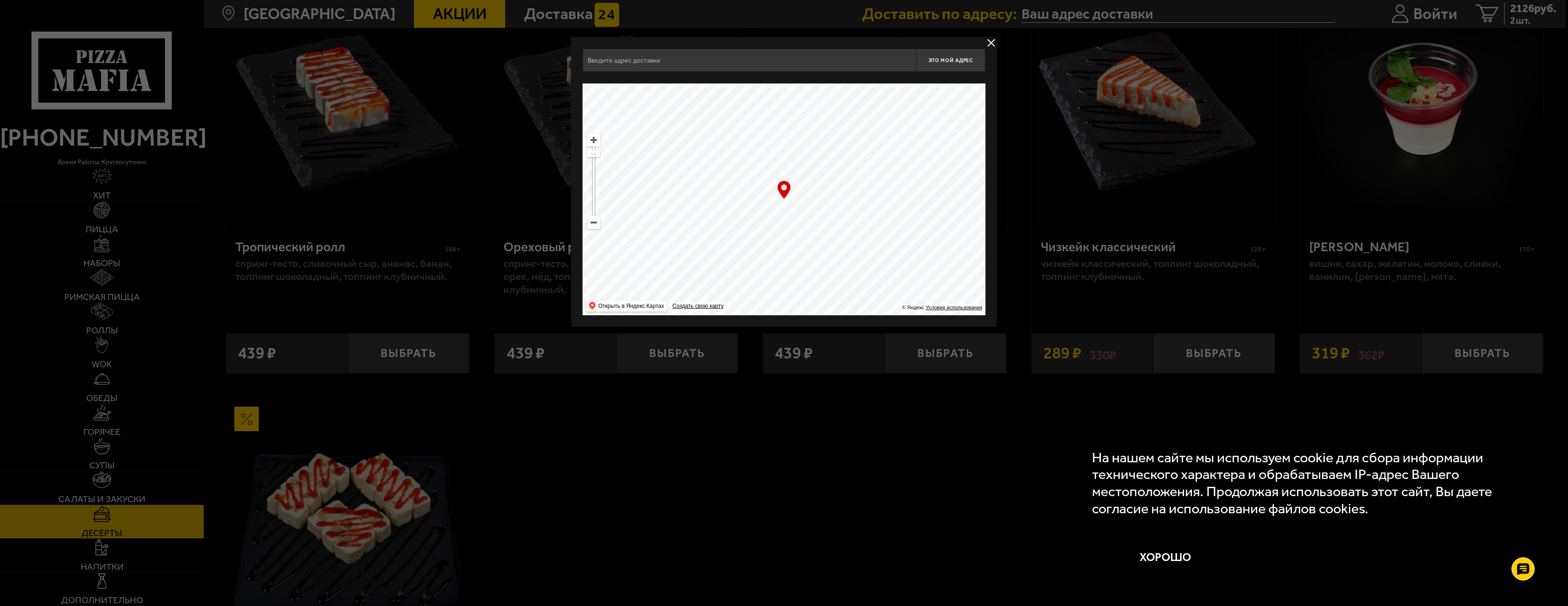
click at [655, 58] on input "text" at bounding box center [749, 60] width 334 height 23
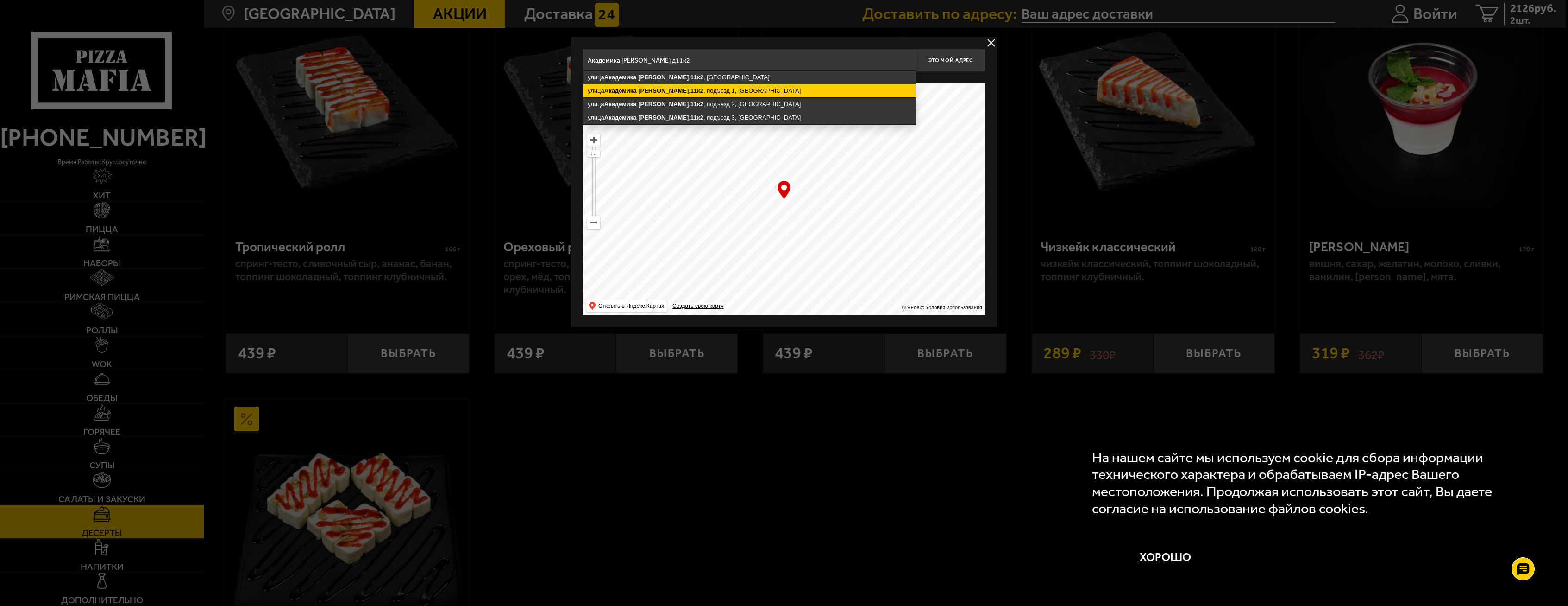
click at [744, 86] on ymaps "[STREET_ADDRESS][PERSON_NAME]" at bounding box center [750, 91] width 332 height 13
type input "[STREET_ADDRESS][PERSON_NAME]"
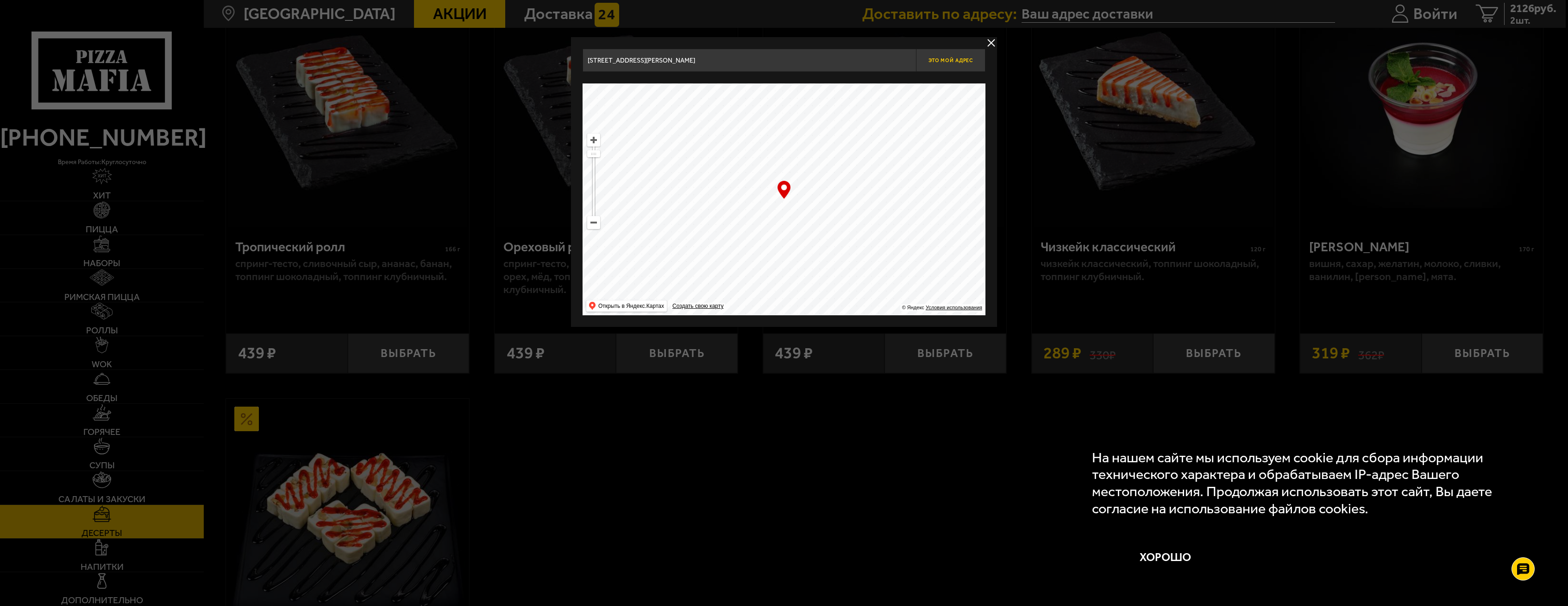
click at [945, 60] on span "Это мой адрес" at bounding box center [951, 60] width 44 height 6
type input "[STREET_ADDRESS][PERSON_NAME]"
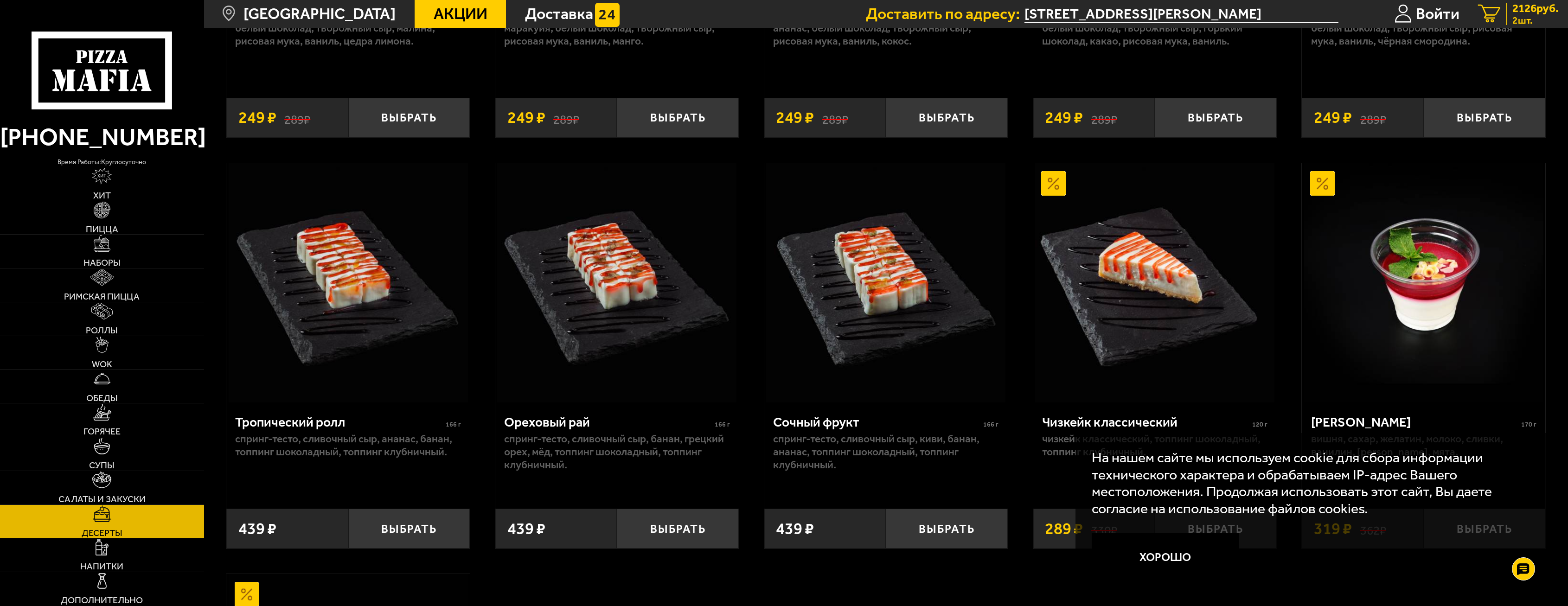
scroll to position [371, 0]
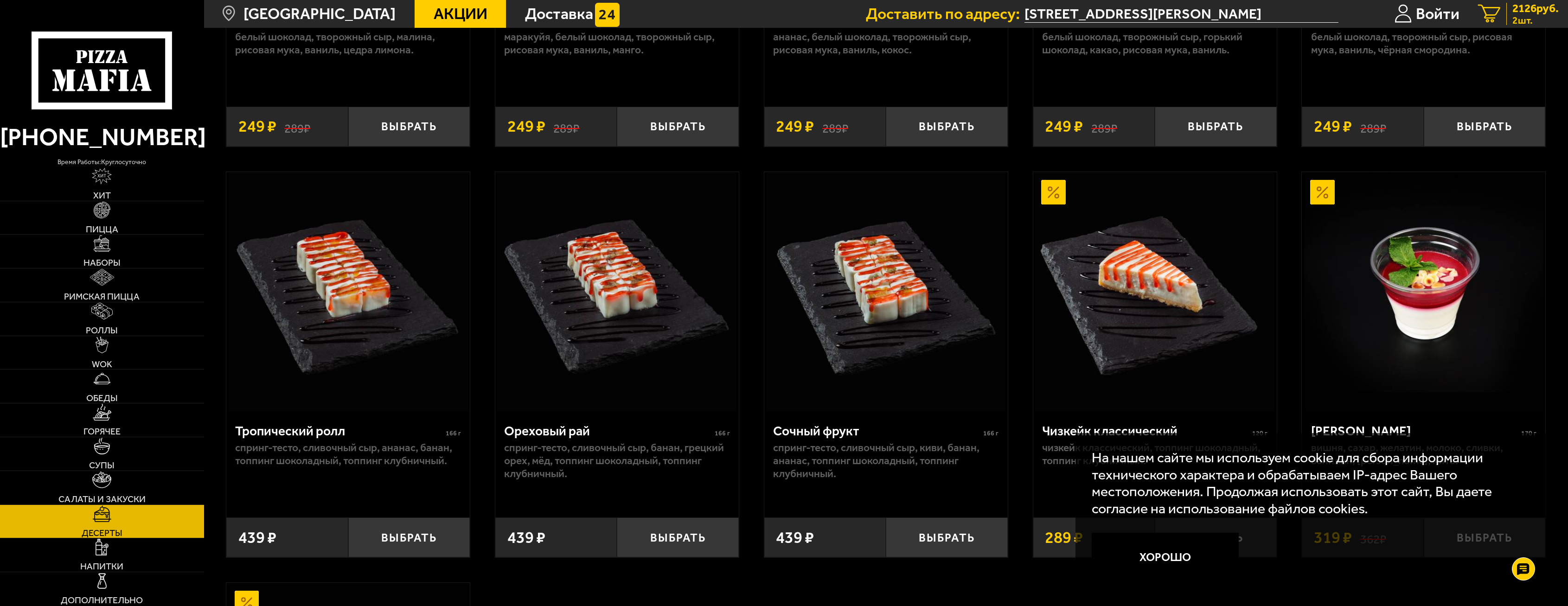
click at [1513, 15] on span "2 шт." at bounding box center [1536, 20] width 46 height 10
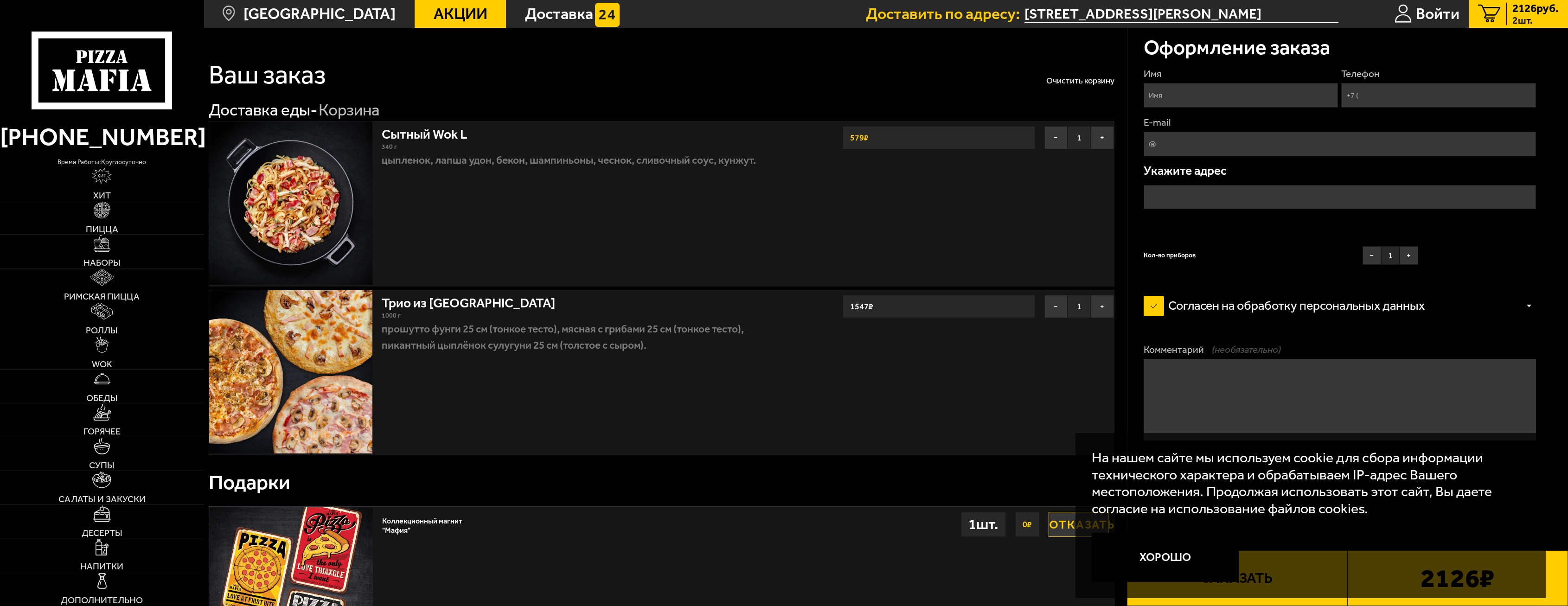
type input "[STREET_ADDRESS][PERSON_NAME]"
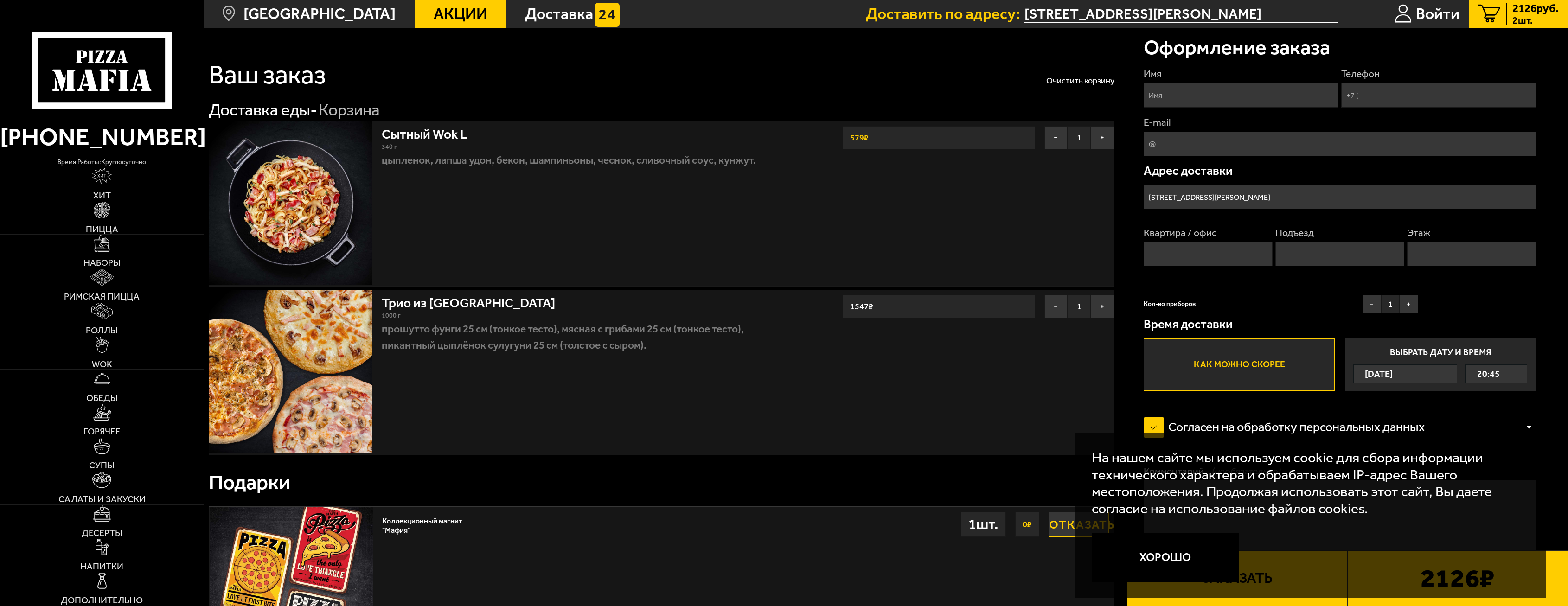
click at [1369, 94] on input "Телефон" at bounding box center [1439, 95] width 194 height 24
type input "[PHONE_NUMBER]"
click at [1232, 89] on input "Имя" at bounding box center [1240, 95] width 194 height 24
type input "[PERSON_NAME]"
drag, startPoint x: 1168, startPoint y: 142, endPoint x: 1178, endPoint y: 147, distance: 11.2
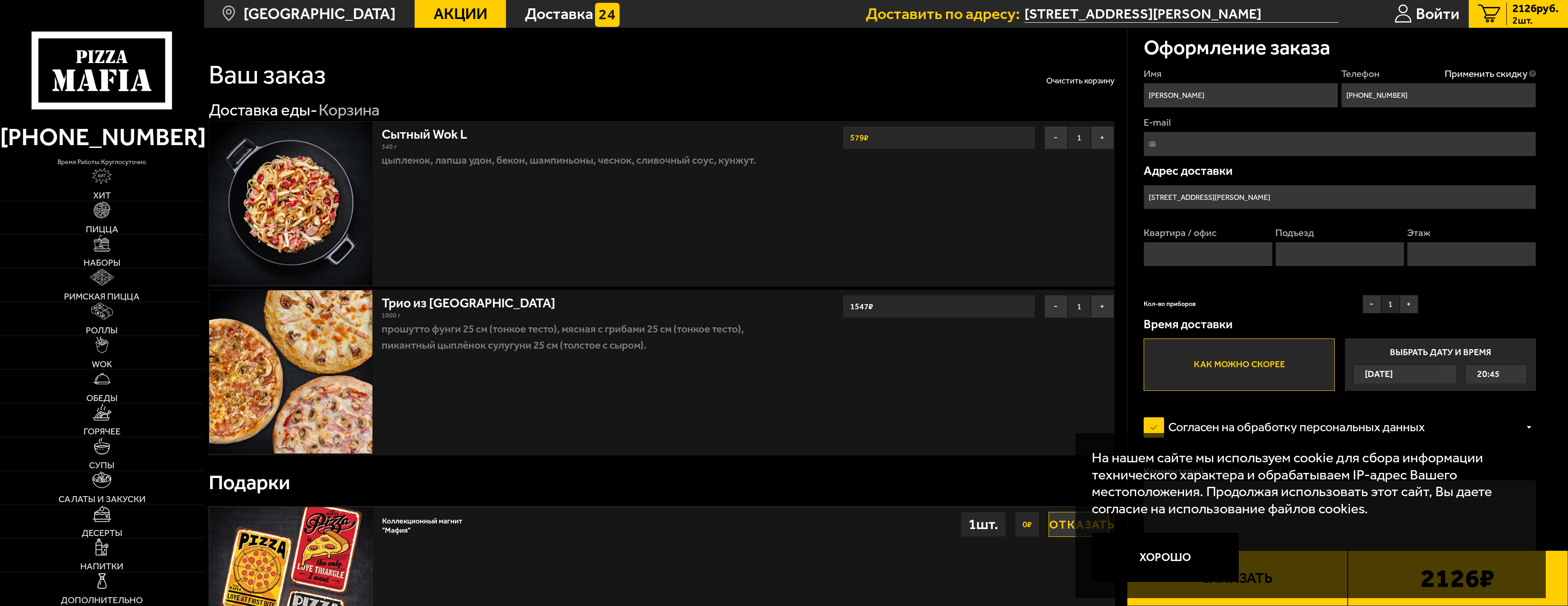
click at [1168, 142] on input "E-mail" at bounding box center [1339, 143] width 392 height 24
type input "[EMAIL_ADDRESS][DOMAIN_NAME]"
click at [1229, 251] on input "Квартира / офис" at bounding box center [1207, 254] width 129 height 24
type input "17"
click at [1315, 245] on input "Подъезд" at bounding box center [1339, 254] width 129 height 24
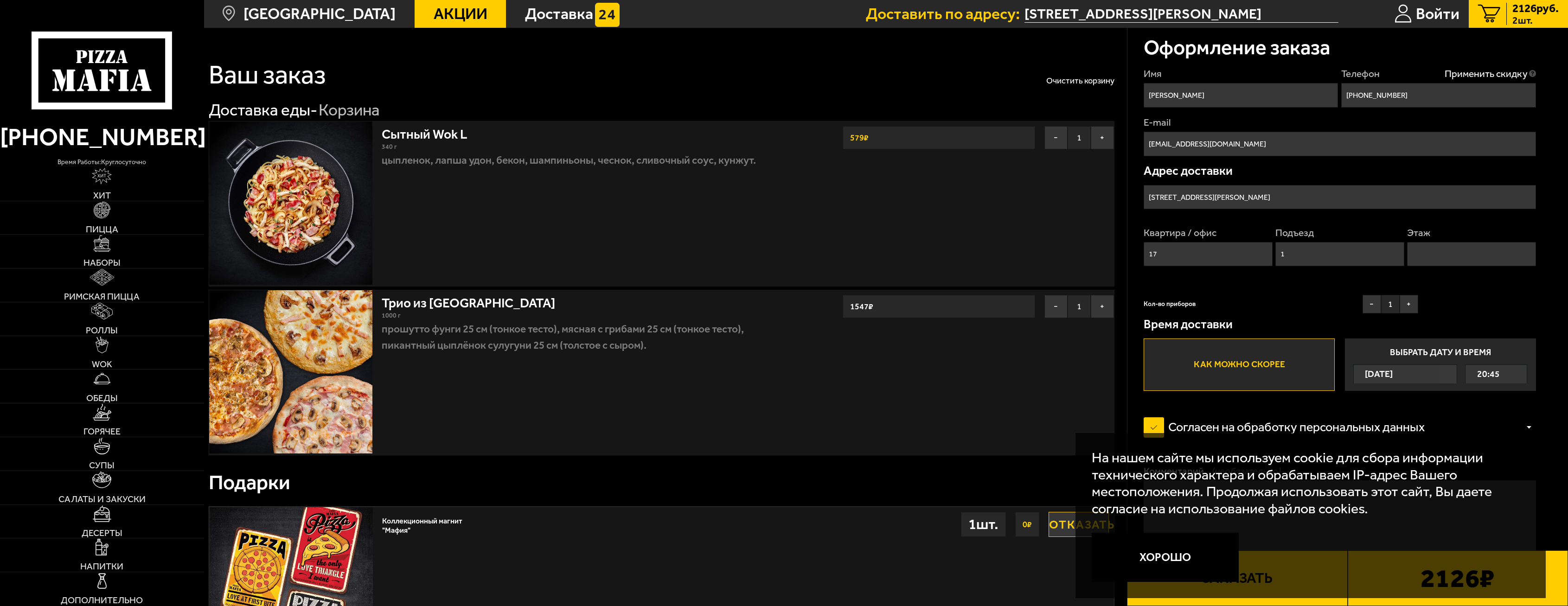
type input "1"
click at [1447, 249] on input "Этаж" at bounding box center [1471, 254] width 129 height 24
type input "3"
click at [1372, 304] on button "−" at bounding box center [1372, 304] width 18 height 18
click at [1266, 365] on label "Как можно скорее" at bounding box center [1238, 364] width 191 height 52
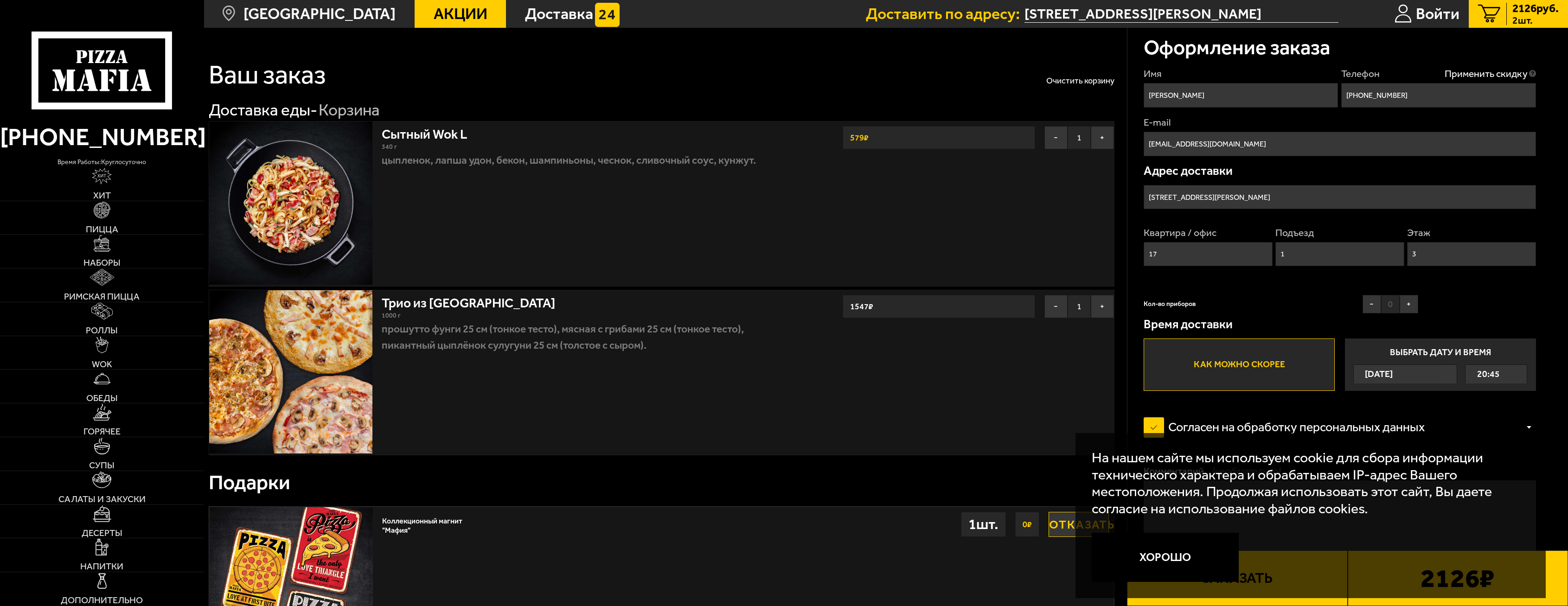
click at [0, 0] on input "Как можно скорее" at bounding box center [0, 0] width 0 height 0
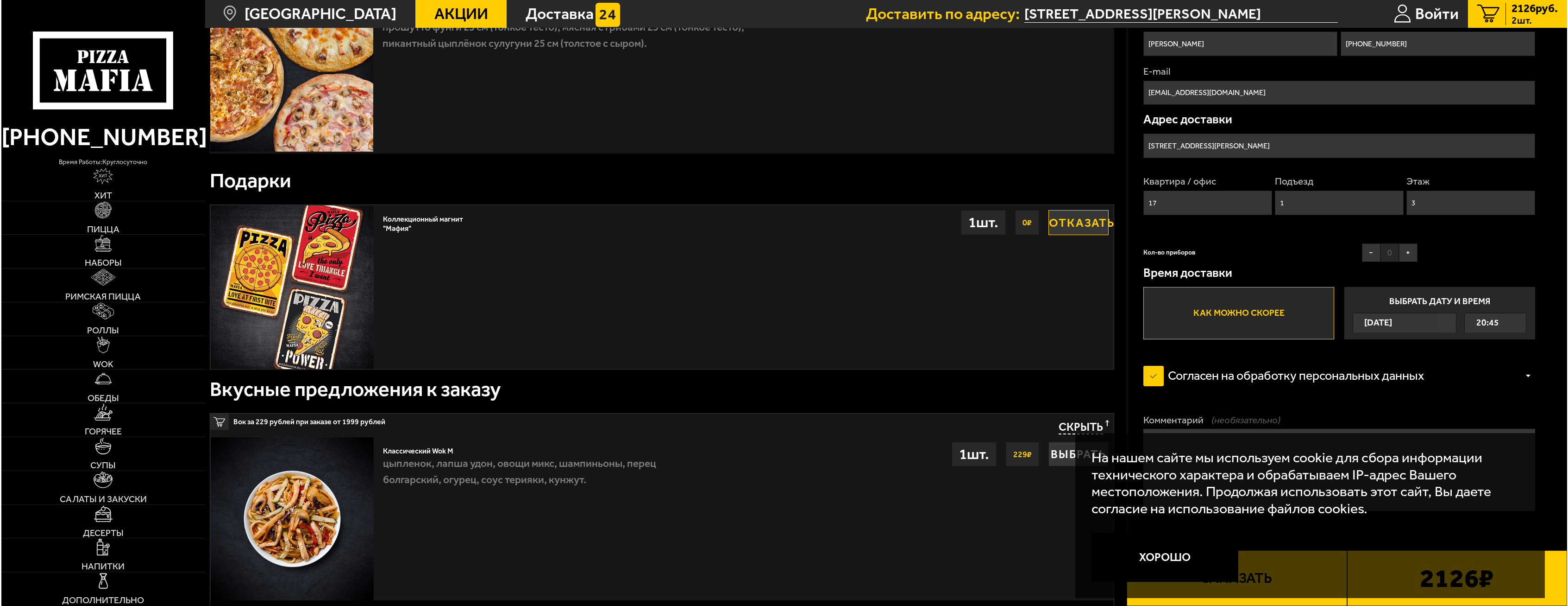
scroll to position [324, 0]
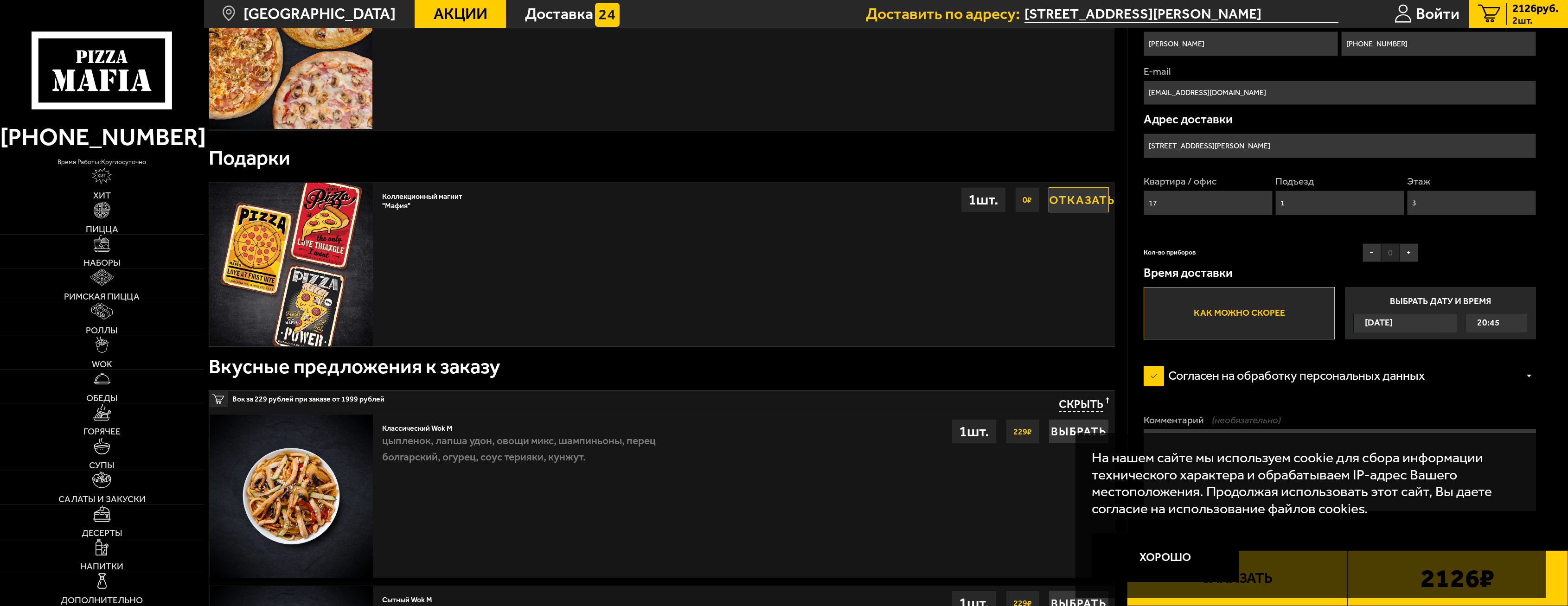
click at [1192, 560] on button "Хорошо" at bounding box center [1165, 557] width 147 height 49
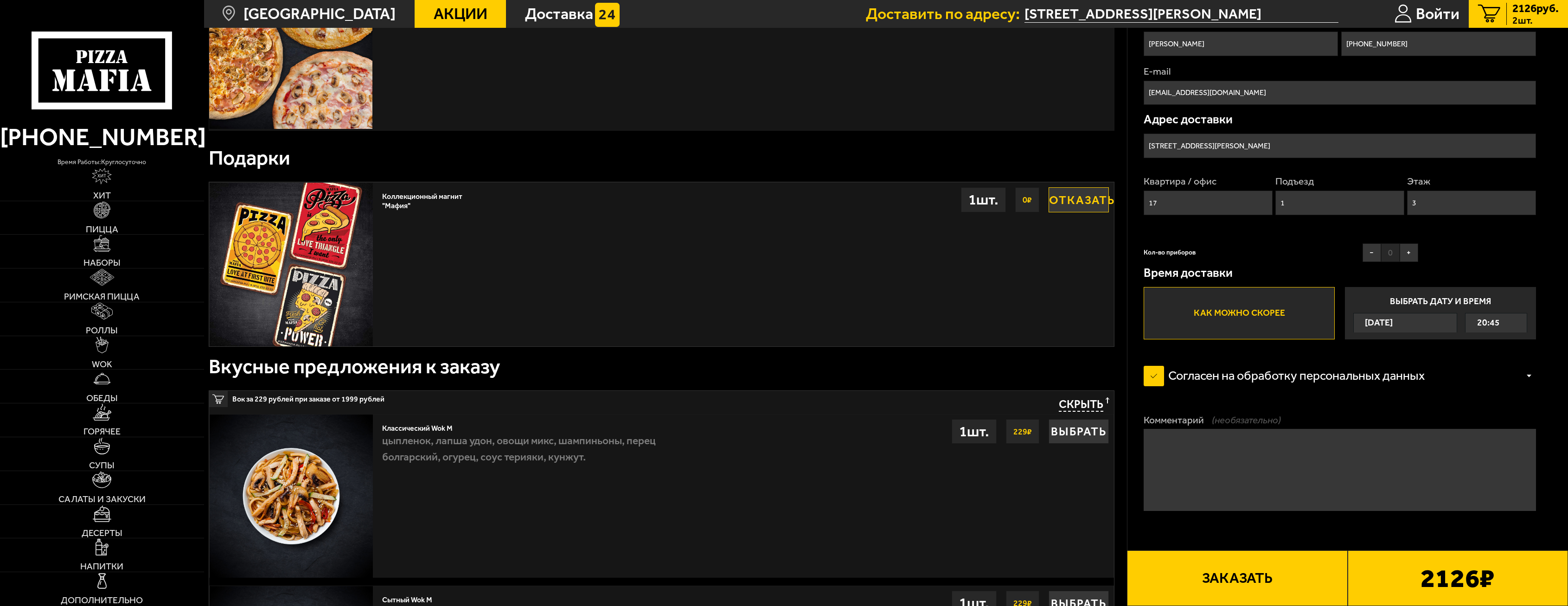
click at [1225, 580] on button "Заказать" at bounding box center [1237, 578] width 221 height 55
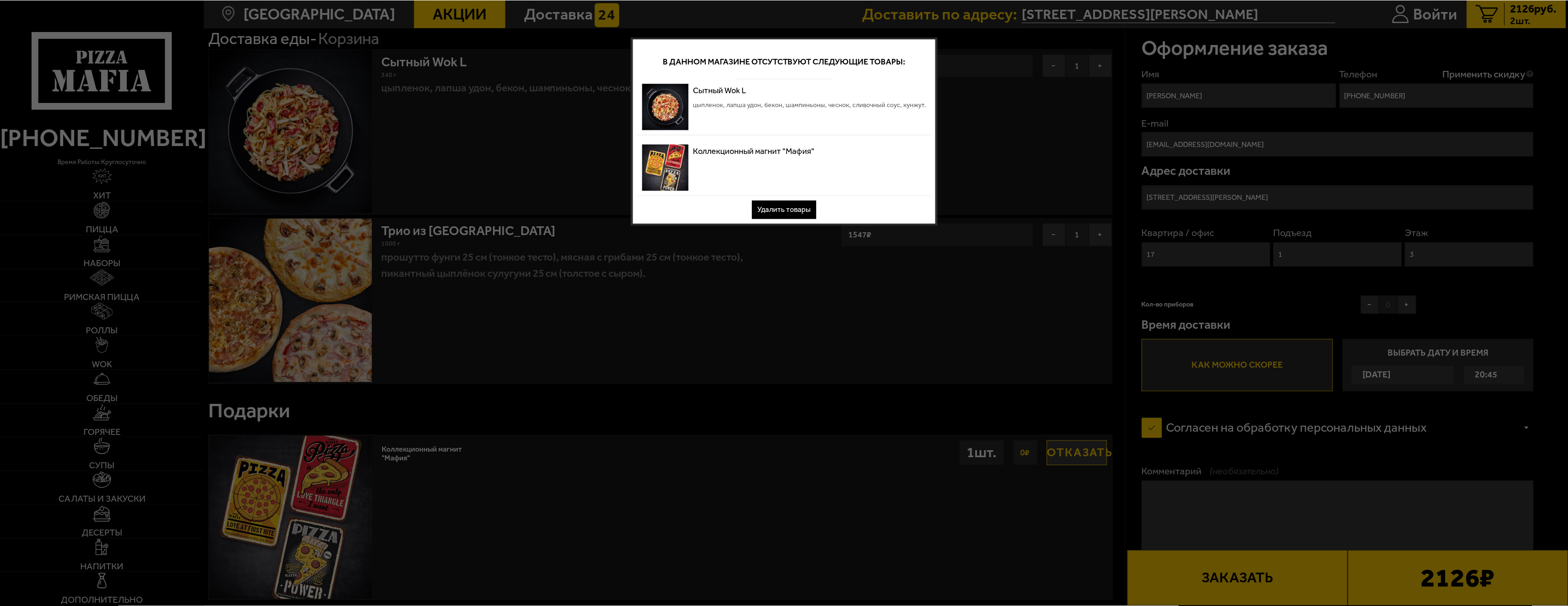
scroll to position [0, 0]
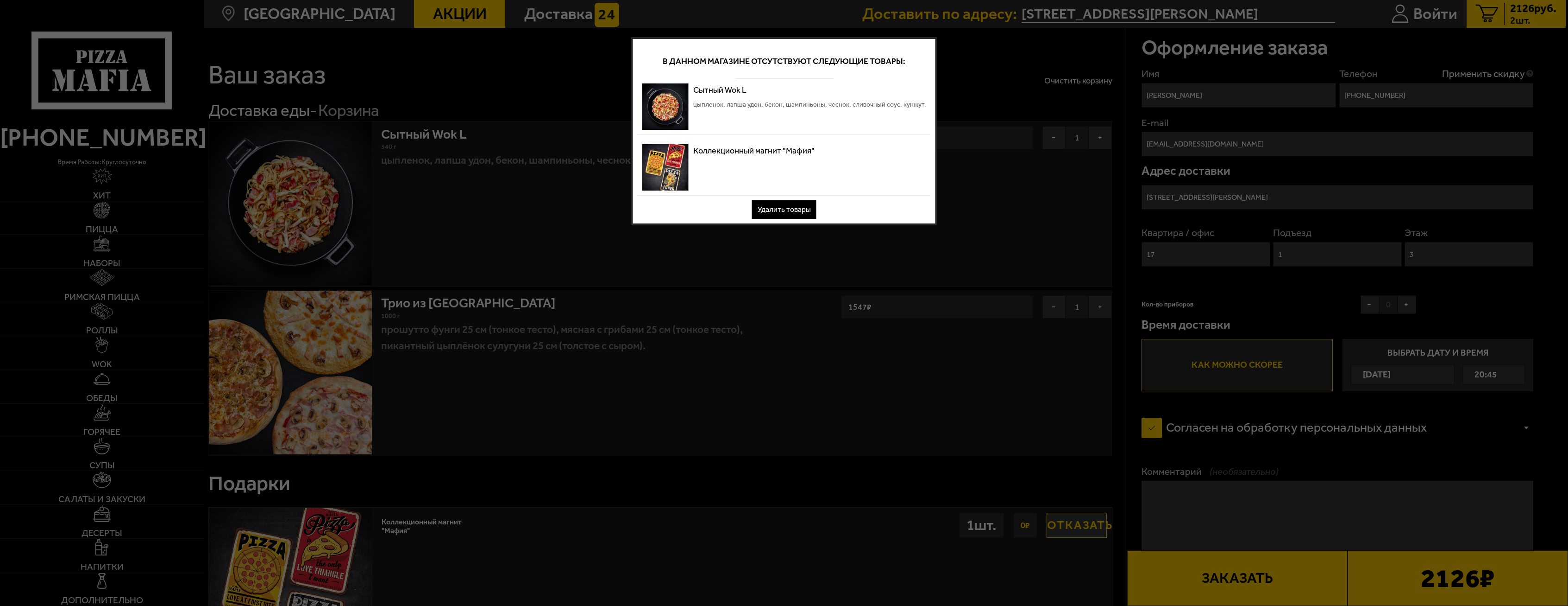
click at [746, 104] on span "цыпленок, лапша удон, бекон, шампиньоны, чеснок, сливочный соус, кунжут." at bounding box center [809, 105] width 233 height 9
click at [890, 106] on span "цыпленок, лапша удон, бекон, шампиньоны, чеснок, сливочный соус, кунжут." at bounding box center [809, 105] width 233 height 9
click at [805, 203] on button "Удалить товары" at bounding box center [784, 209] width 65 height 18
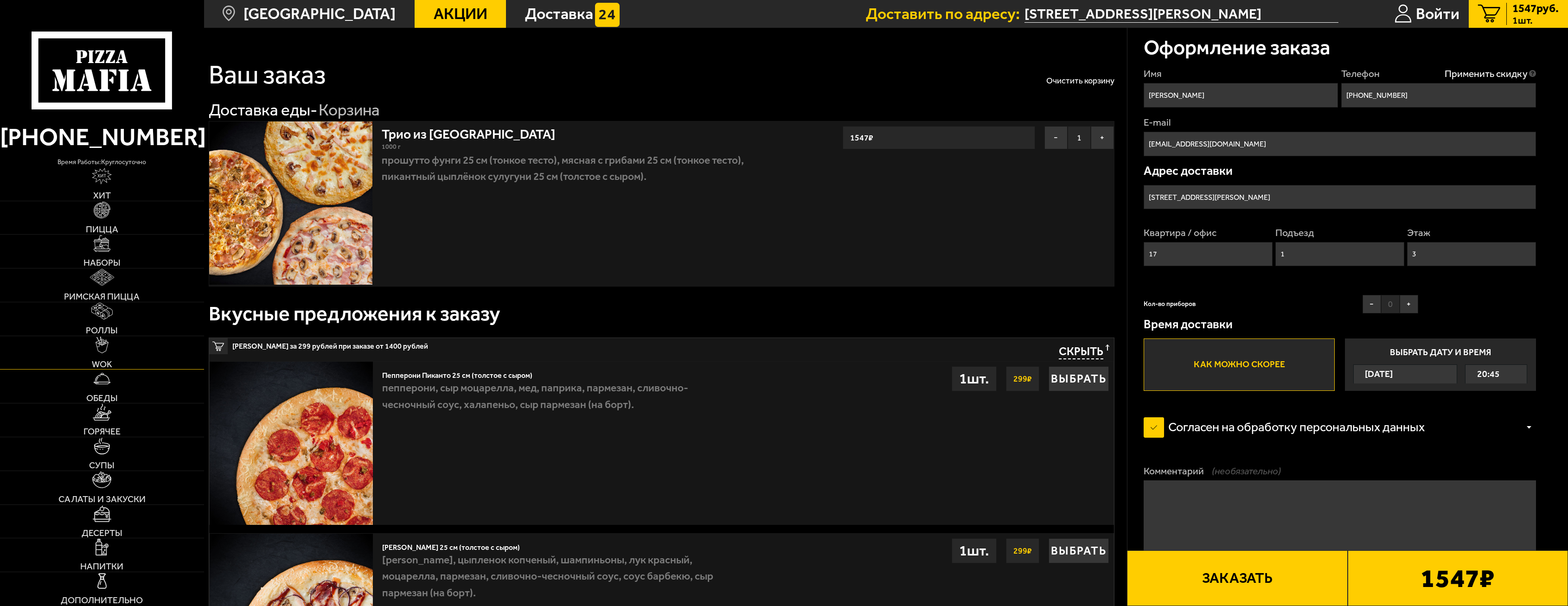
click at [107, 342] on img at bounding box center [102, 345] width 13 height 17
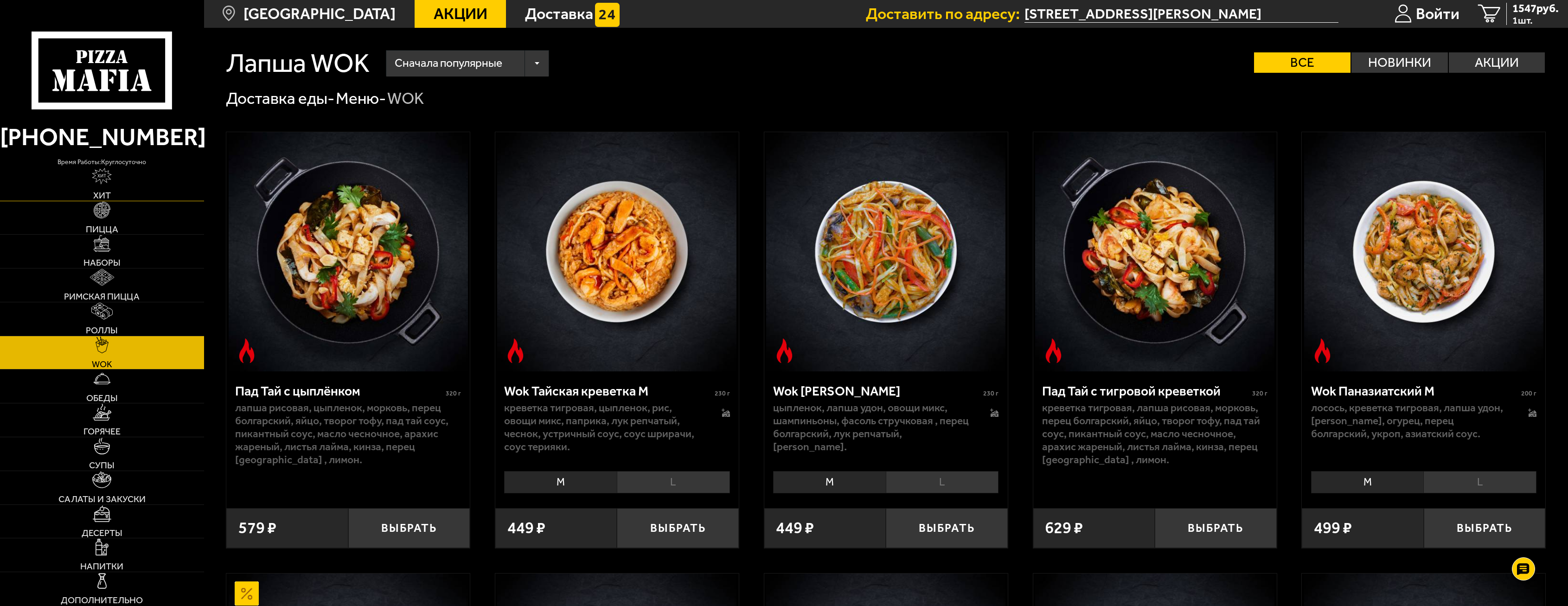
click at [116, 168] on link "Хит" at bounding box center [102, 184] width 204 height 34
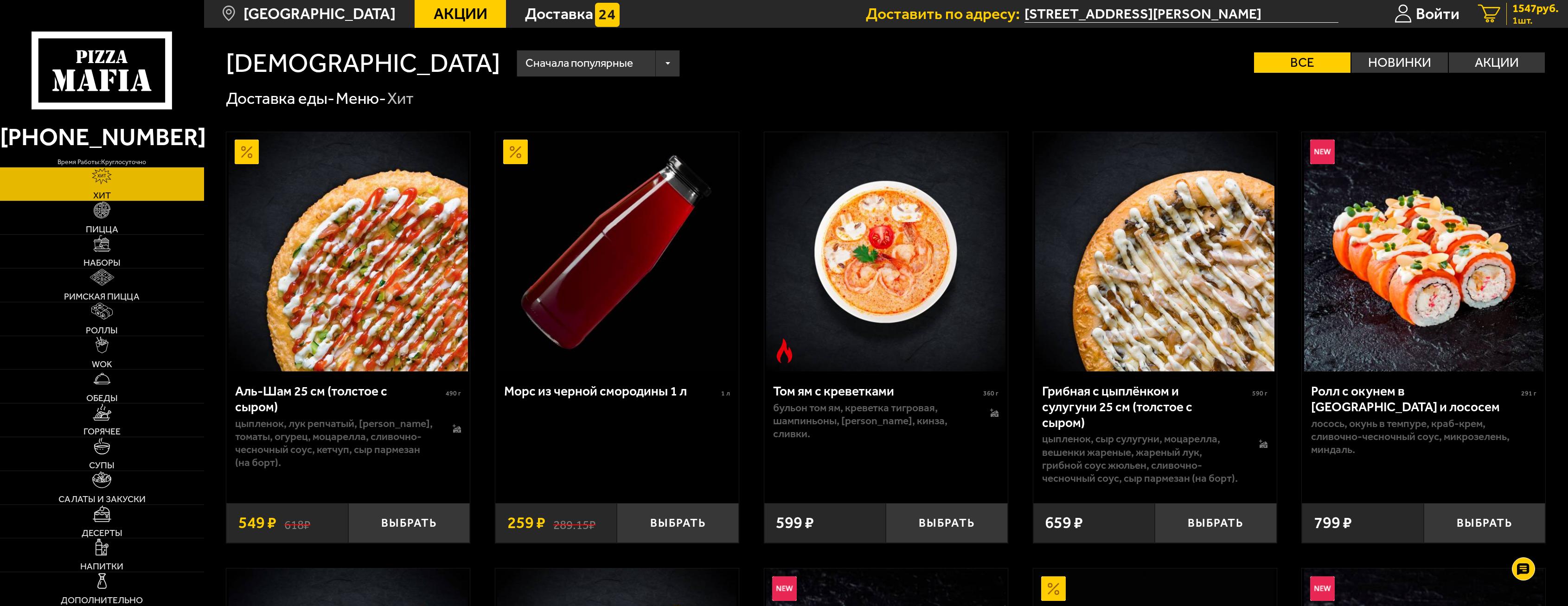
click at [1523, 24] on span "1 шт." at bounding box center [1536, 20] width 46 height 10
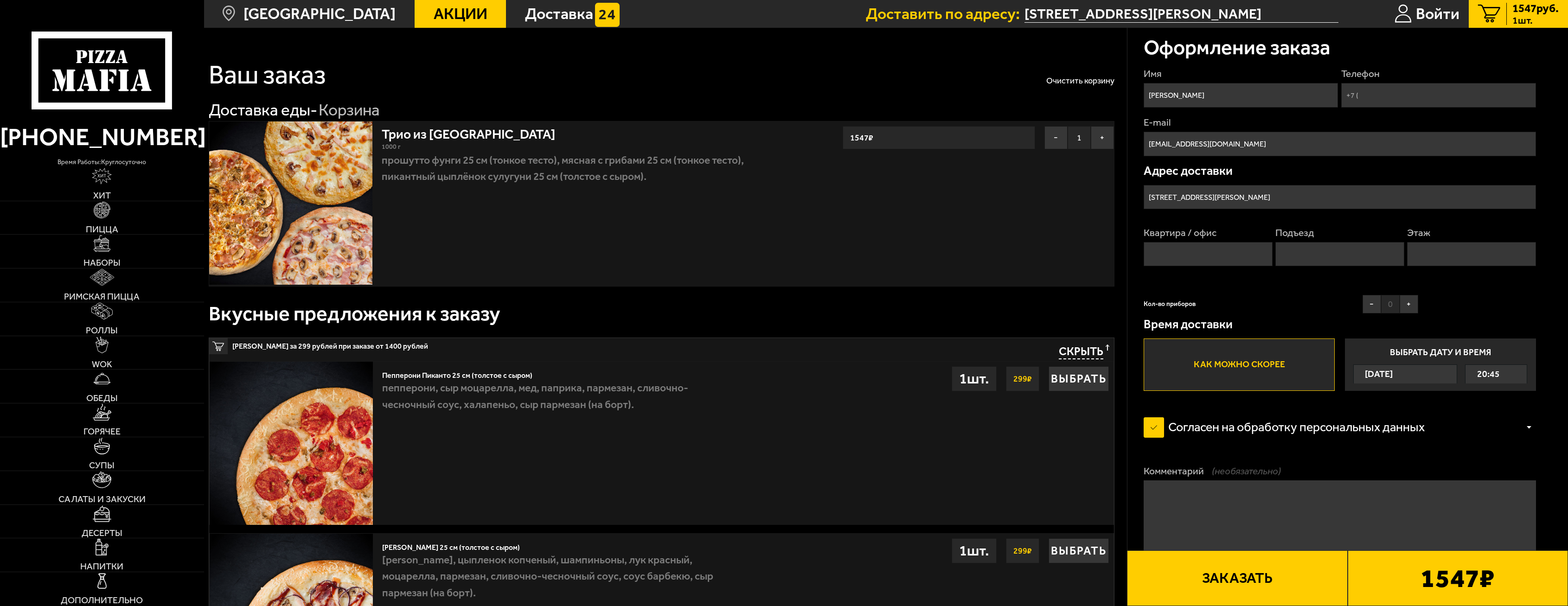
click at [1426, 580] on b "1547 ₽" at bounding box center [1458, 578] width 74 height 26
click at [1365, 94] on input "Телефон" at bounding box center [1439, 95] width 194 height 24
type input "[PHONE_NUMBER]"
click at [1192, 247] on input "Квартира / офис" at bounding box center [1207, 254] width 129 height 24
type input "17"
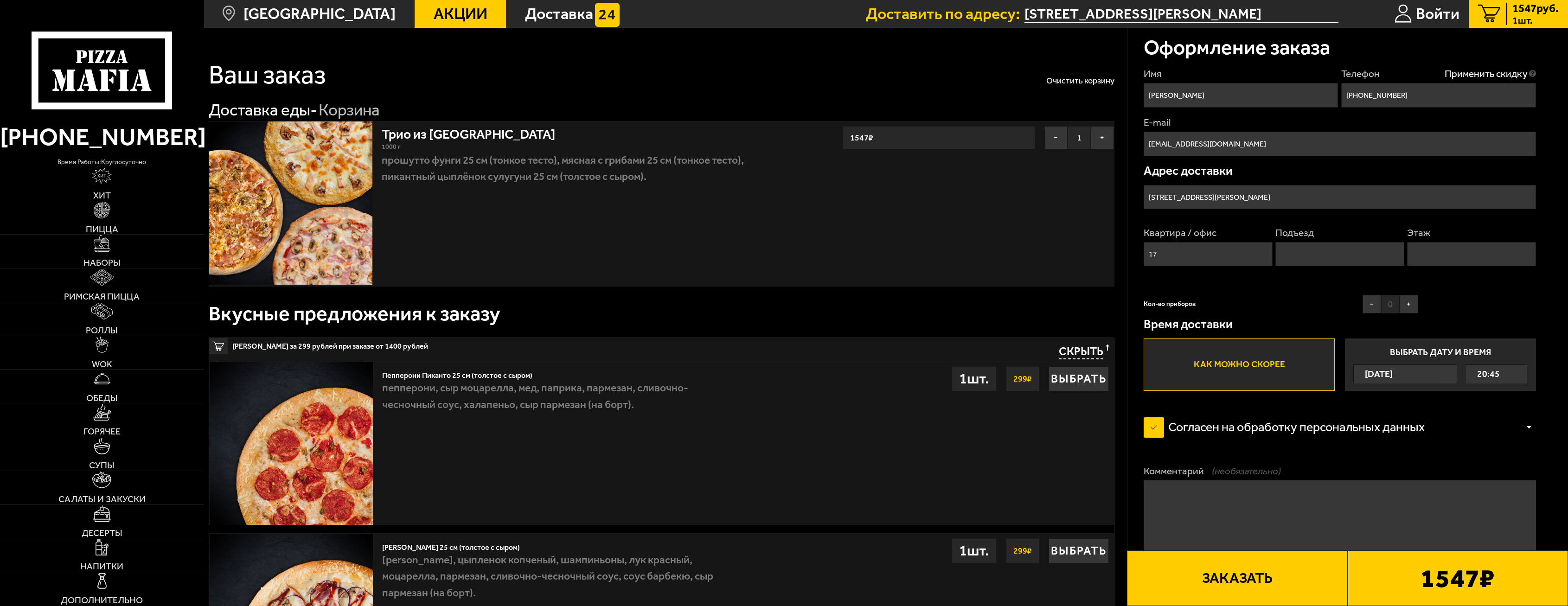
click at [1326, 255] on input "Подъезд" at bounding box center [1339, 254] width 129 height 24
type input "1"
click at [1422, 254] on input "Этаж" at bounding box center [1471, 254] width 129 height 24
type input "3"
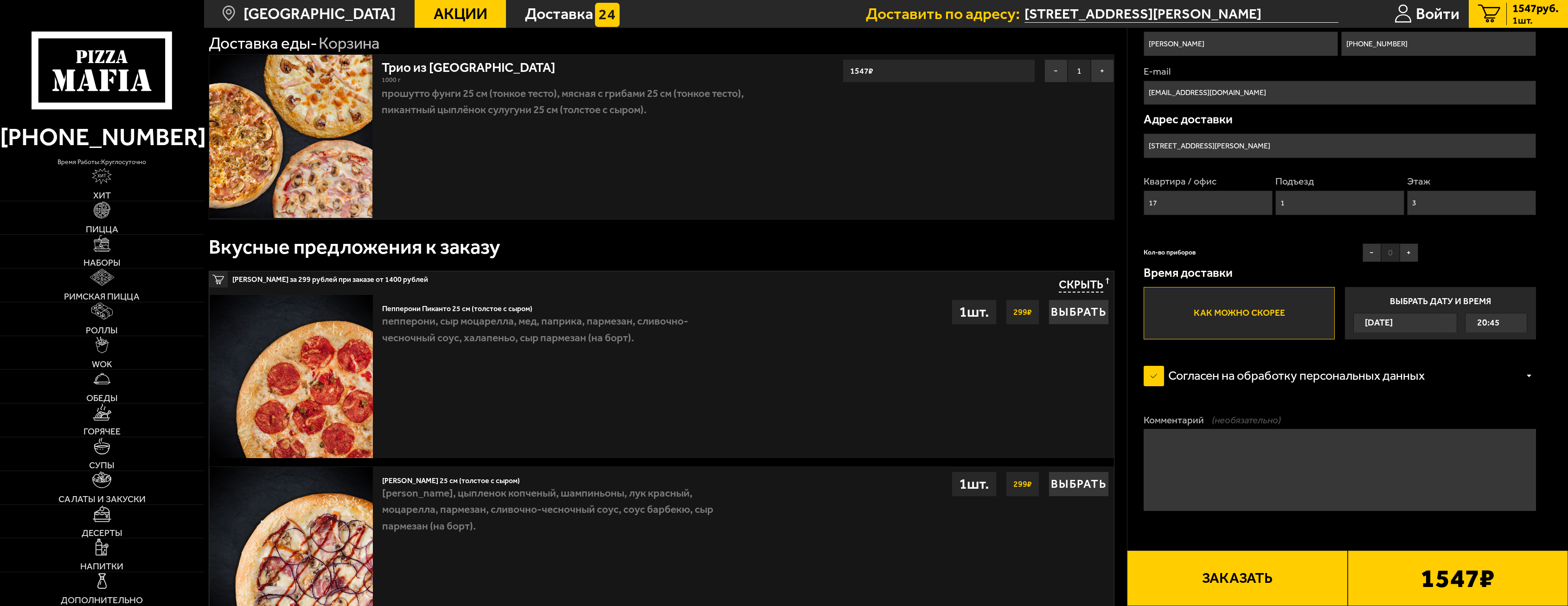
scroll to position [139, 0]
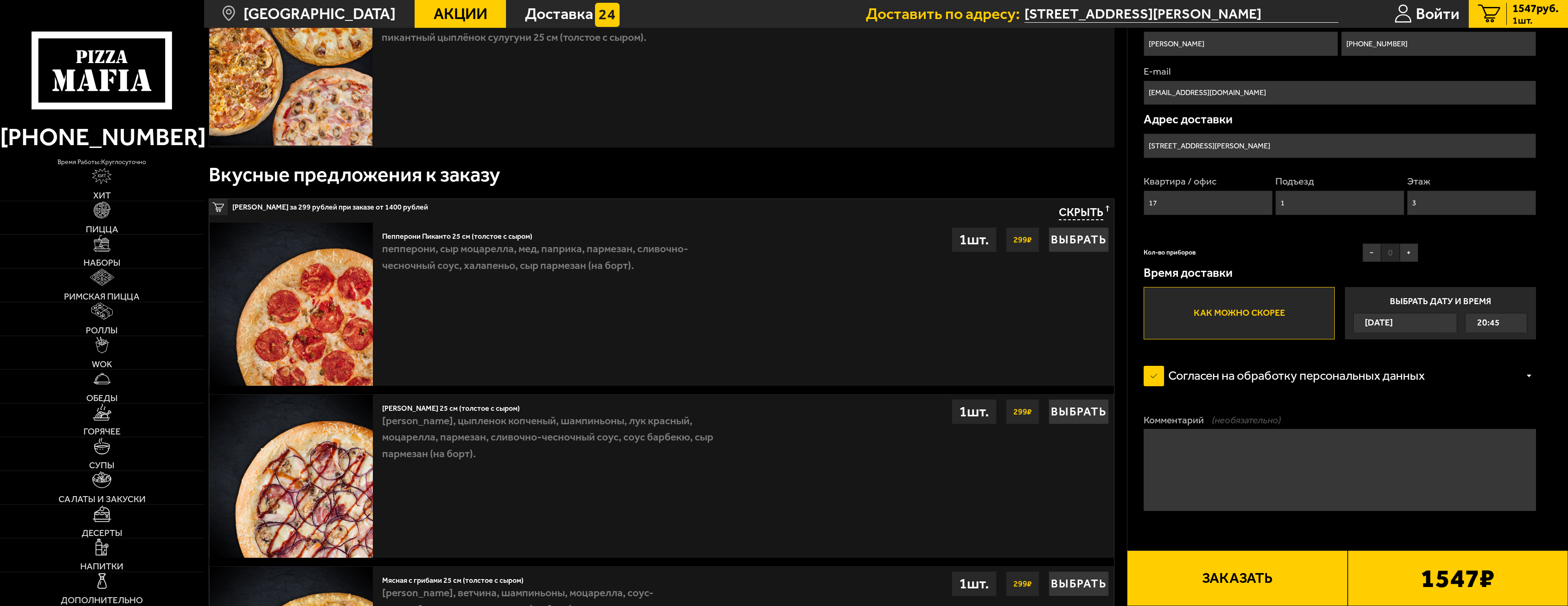
drag, startPoint x: 1423, startPoint y: 601, endPoint x: 1415, endPoint y: 598, distance: 8.5
click at [1421, 600] on div "1547 ₽" at bounding box center [1458, 578] width 221 height 55
